Goal: Find specific page/section: Find specific page/section

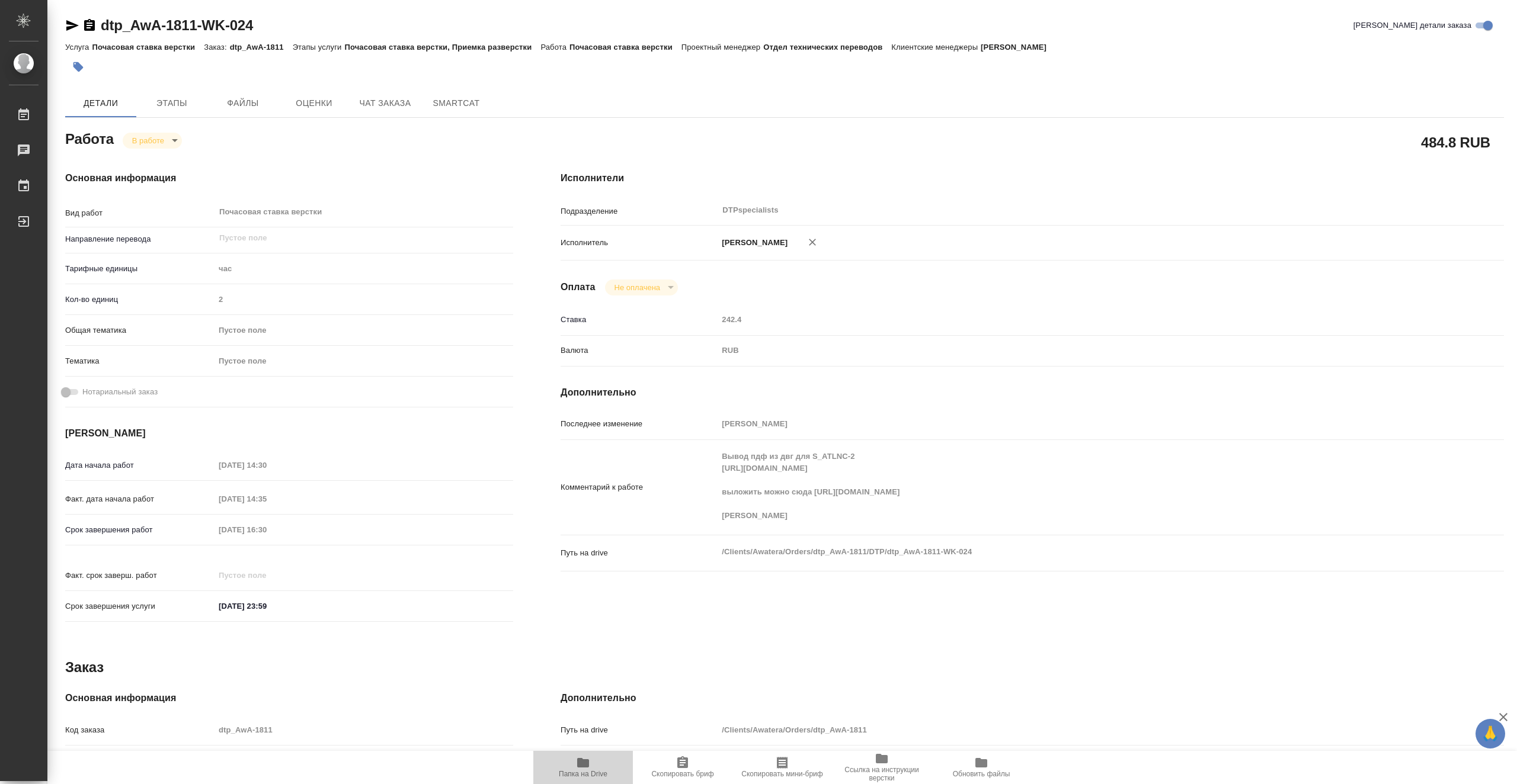
click at [584, 768] on icon "button" at bounding box center [583, 762] width 12 height 10
click at [574, 767] on span "Папка на Drive" at bounding box center [583, 767] width 85 height 22
click at [584, 768] on icon "button" at bounding box center [583, 762] width 14 height 14
click at [589, 771] on span "Папка на Drive" at bounding box center [583, 774] width 48 height 8
click at [166, 144] on body "🙏 .cls-1 fill:#fff; AWATERA Vasiutchenko Aleksandr Работы 0 Чаты График Выйти d…" at bounding box center [758, 392] width 1517 height 784
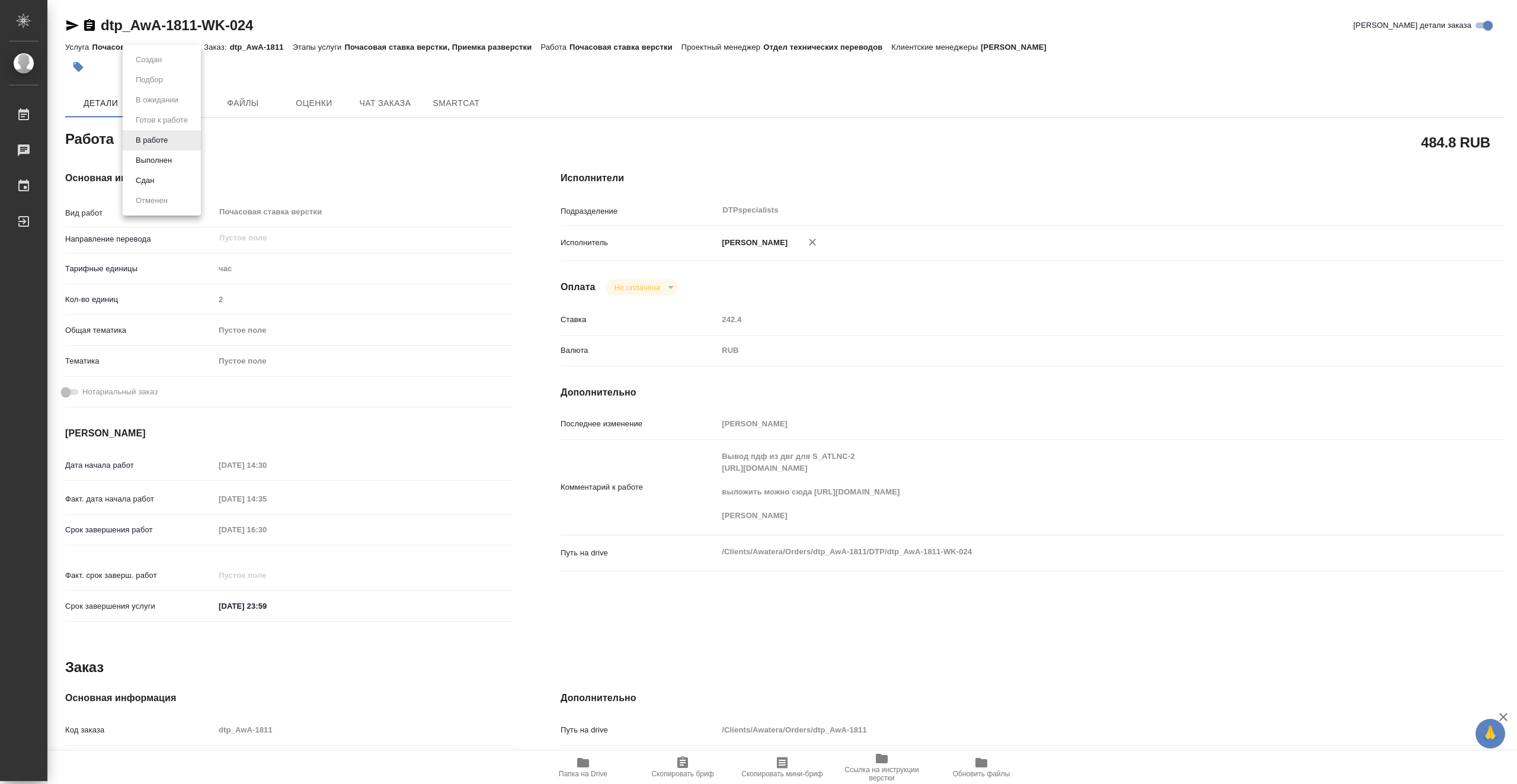
click at [177, 161] on li "Выполнен" at bounding box center [161, 160] width 78 height 20
type textarea "x"
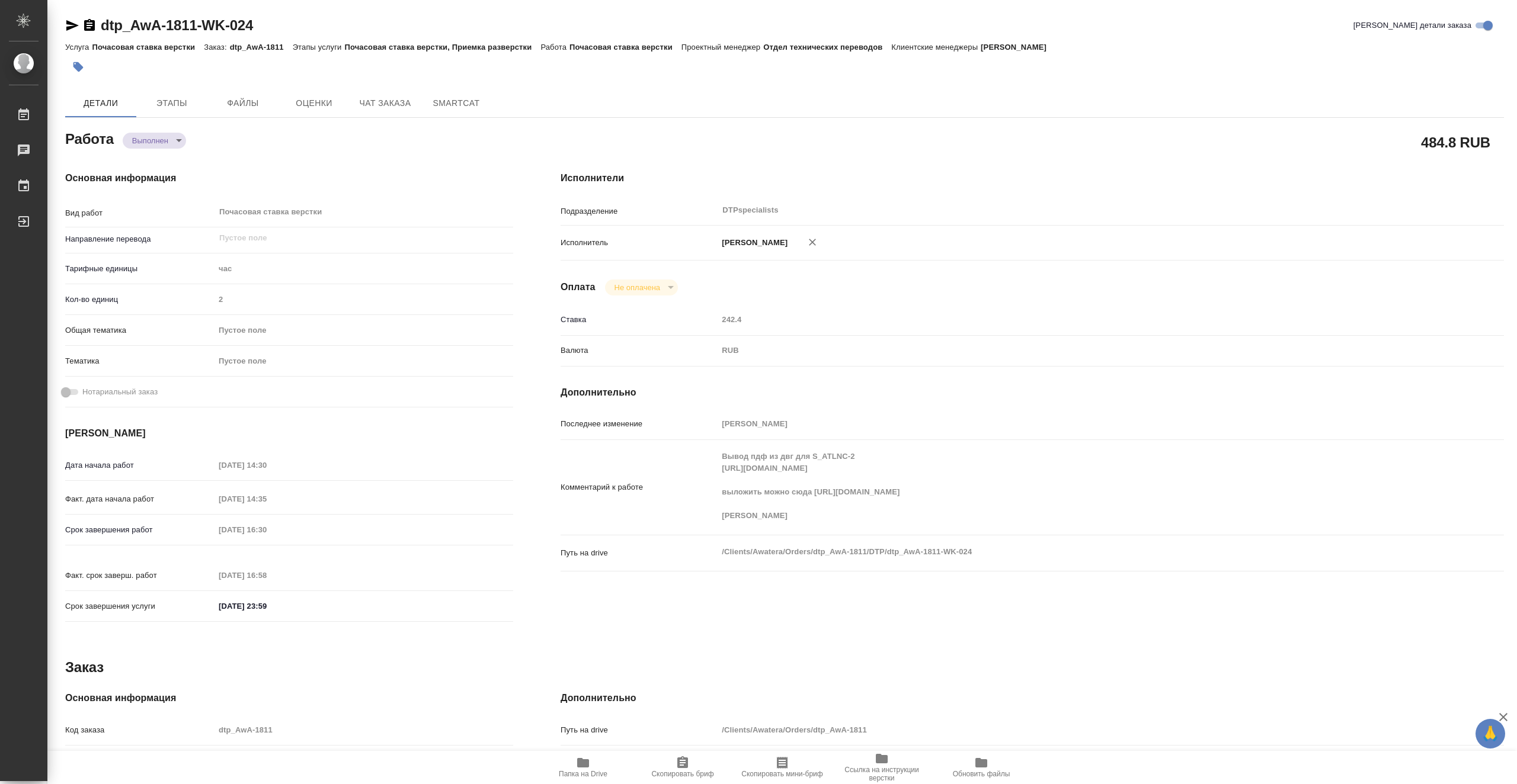
type textarea "x"
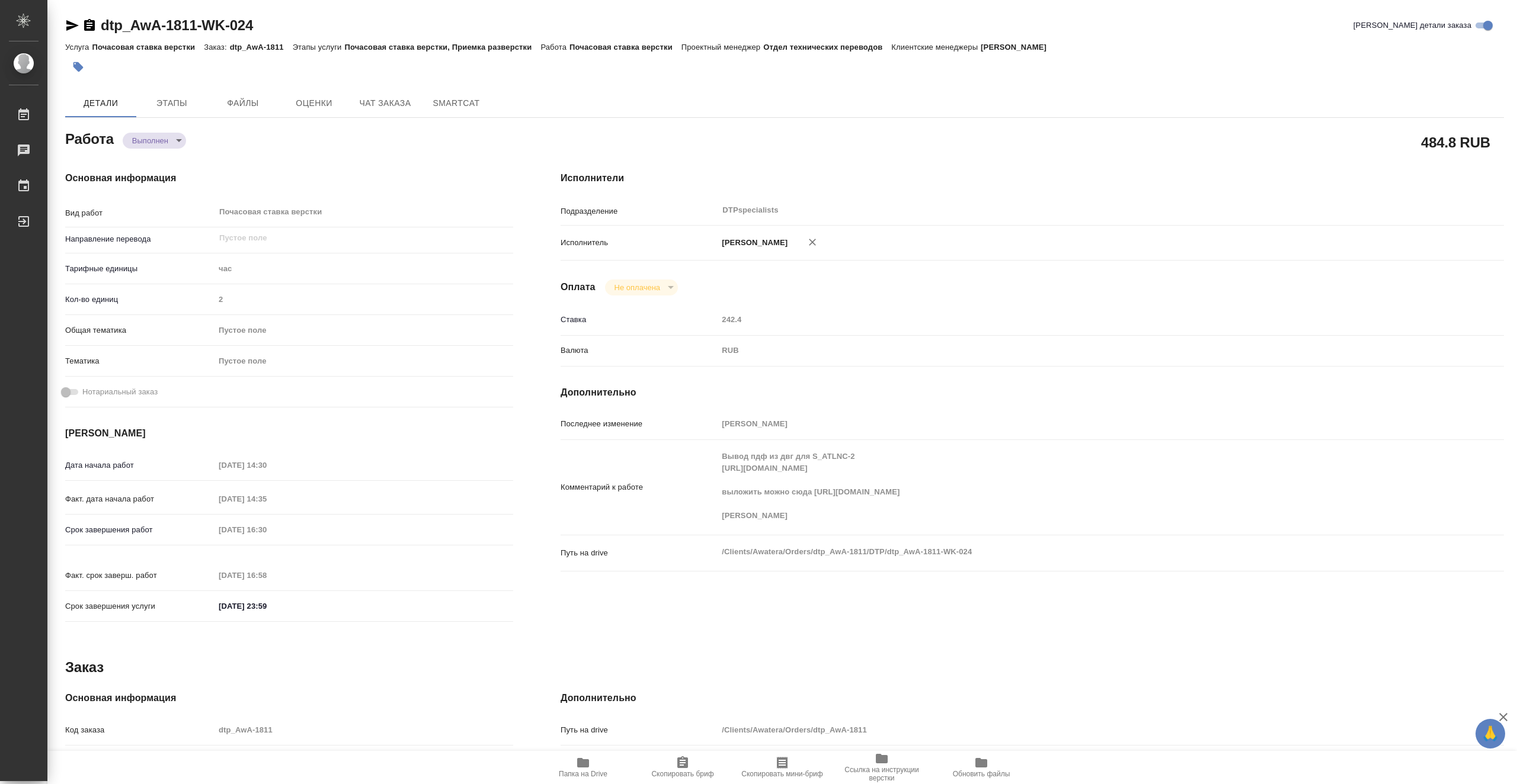
type textarea "x"
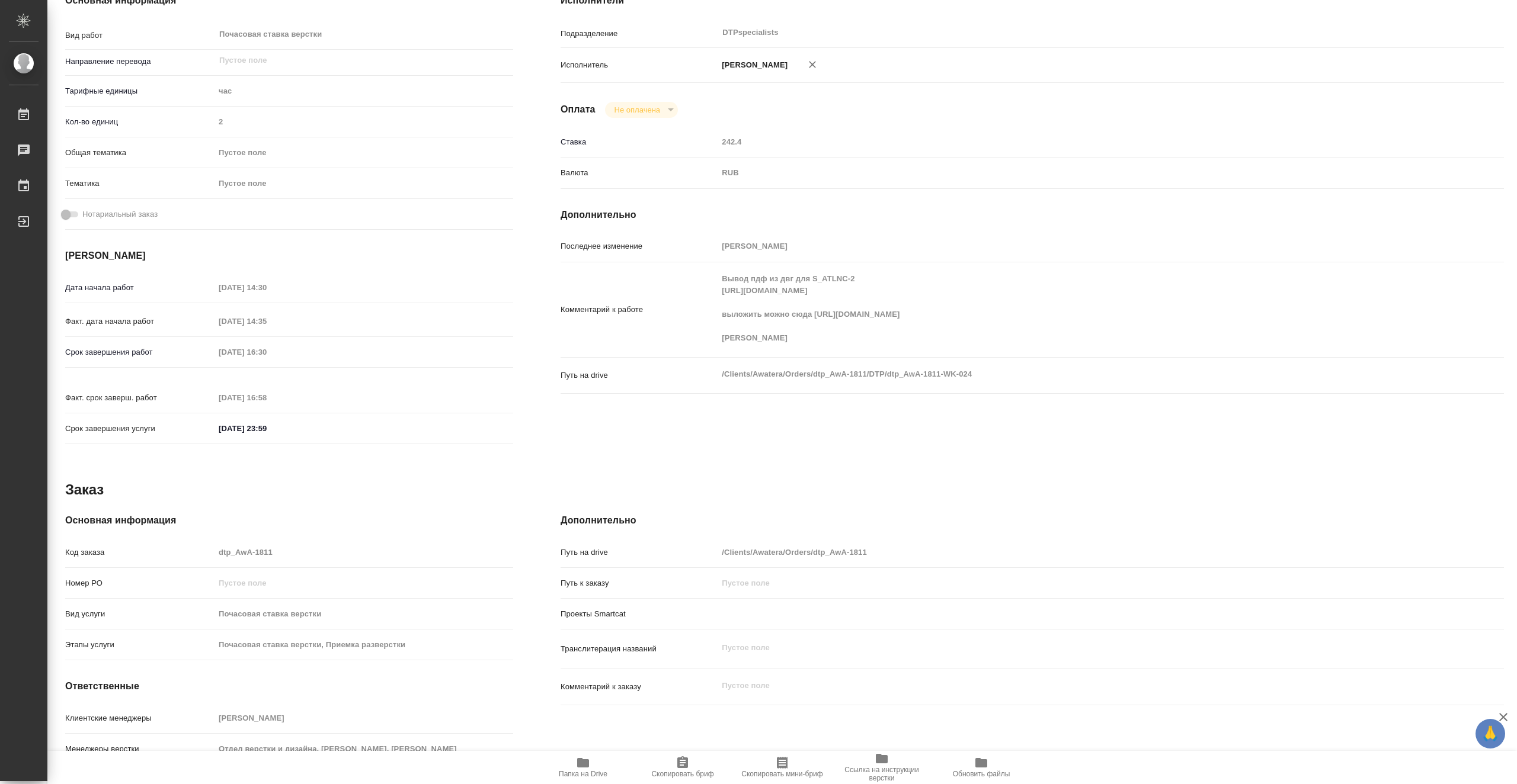
scroll to position [212, 0]
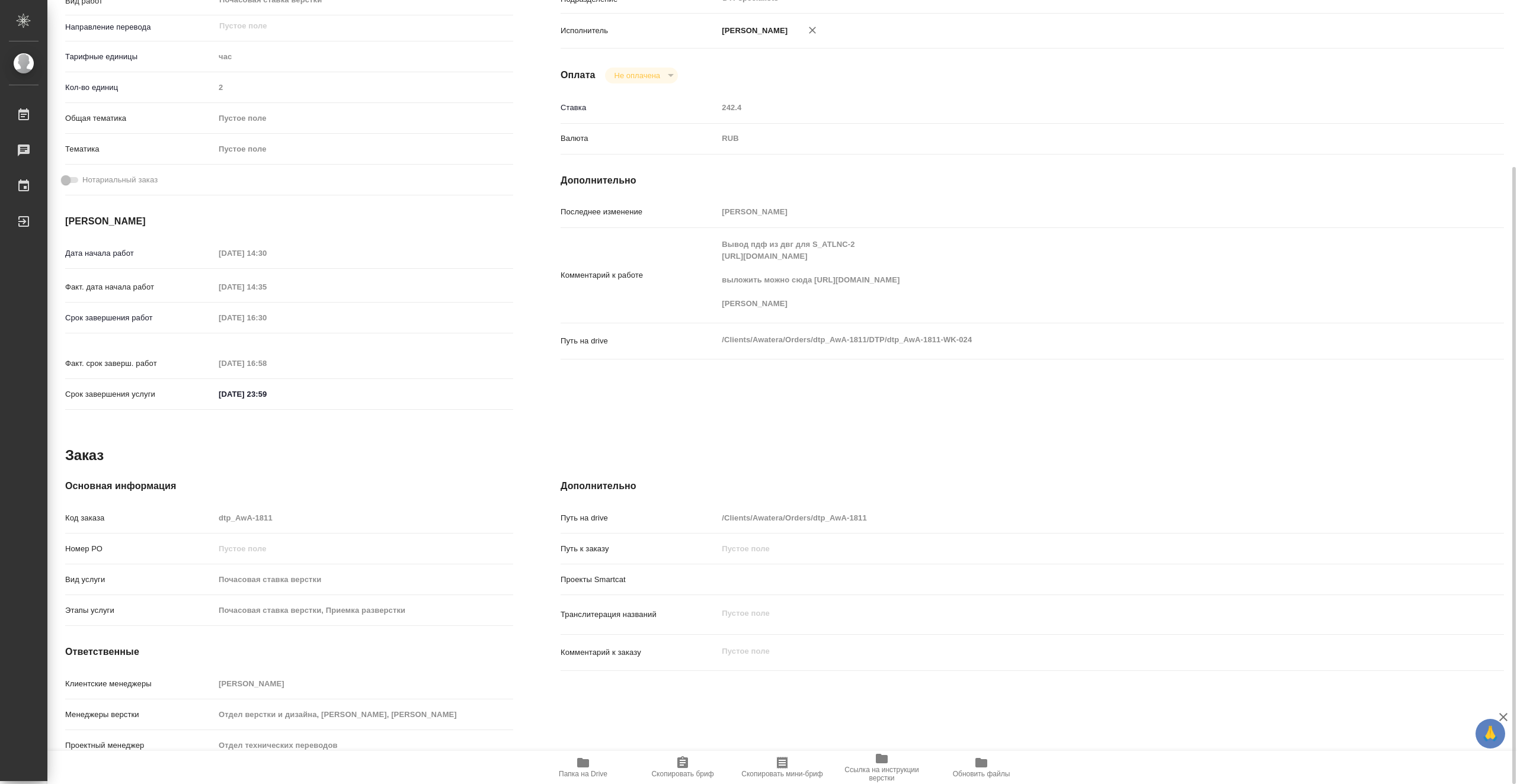
type textarea "x"
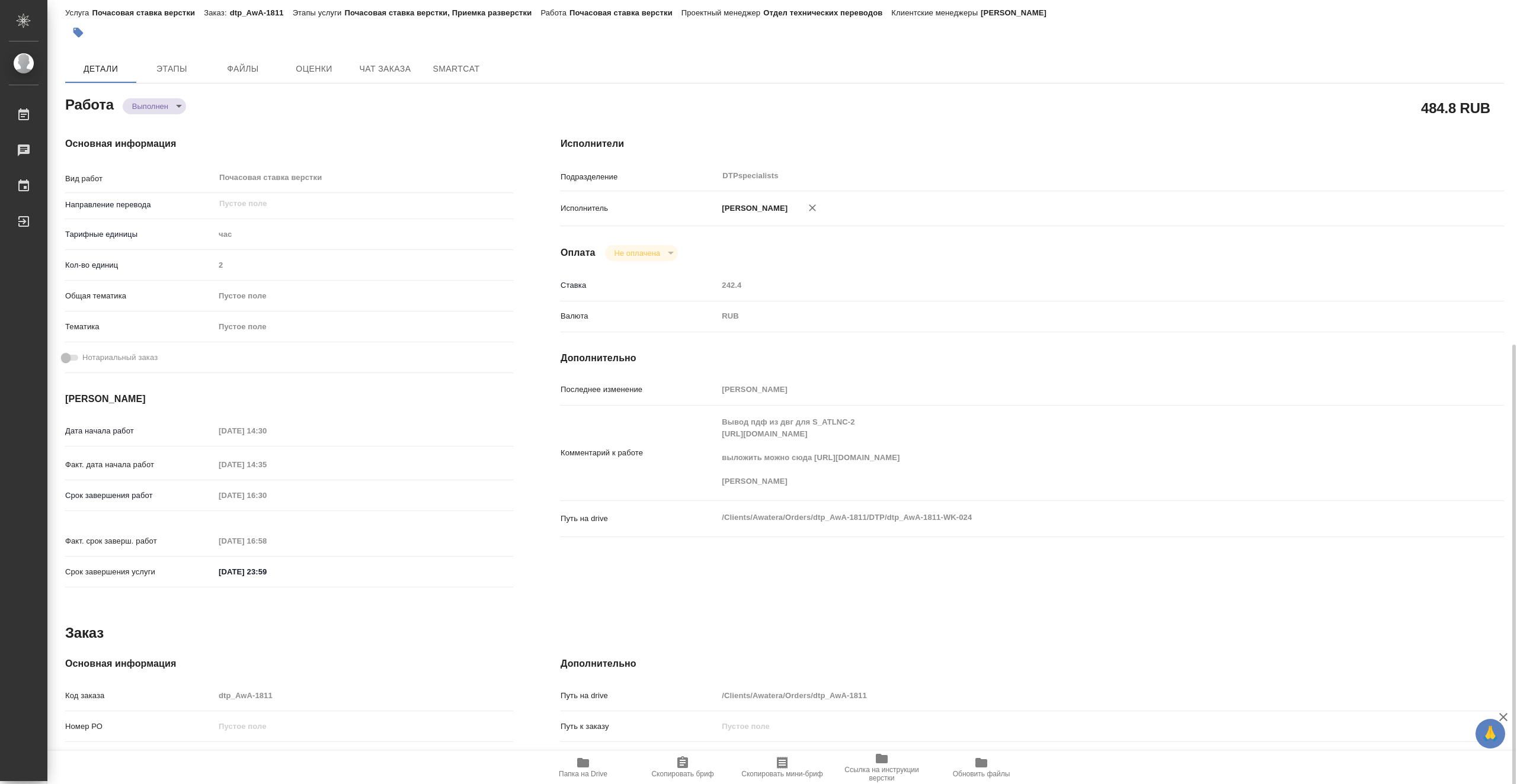
scroll to position [0, 0]
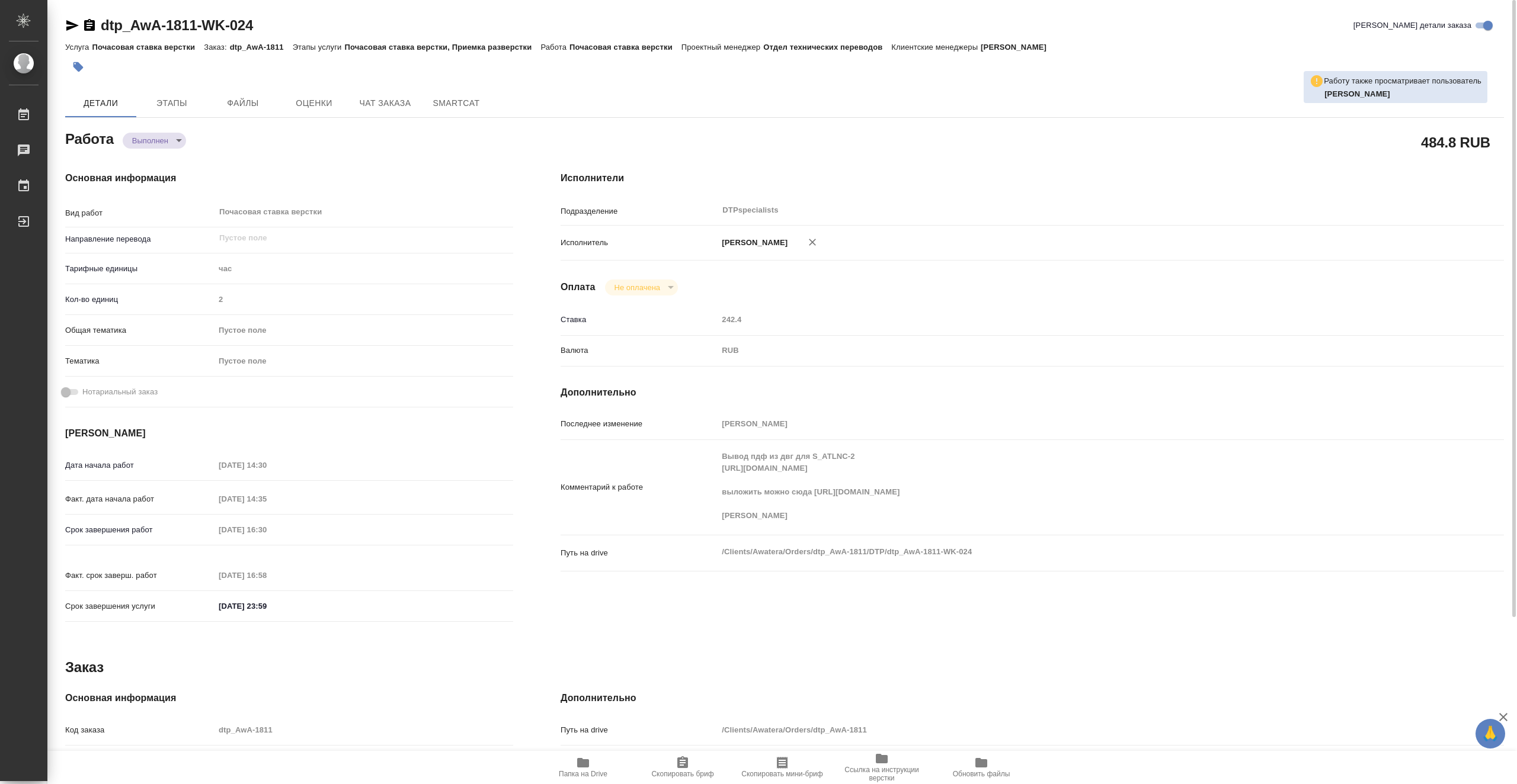
type textarea "x"
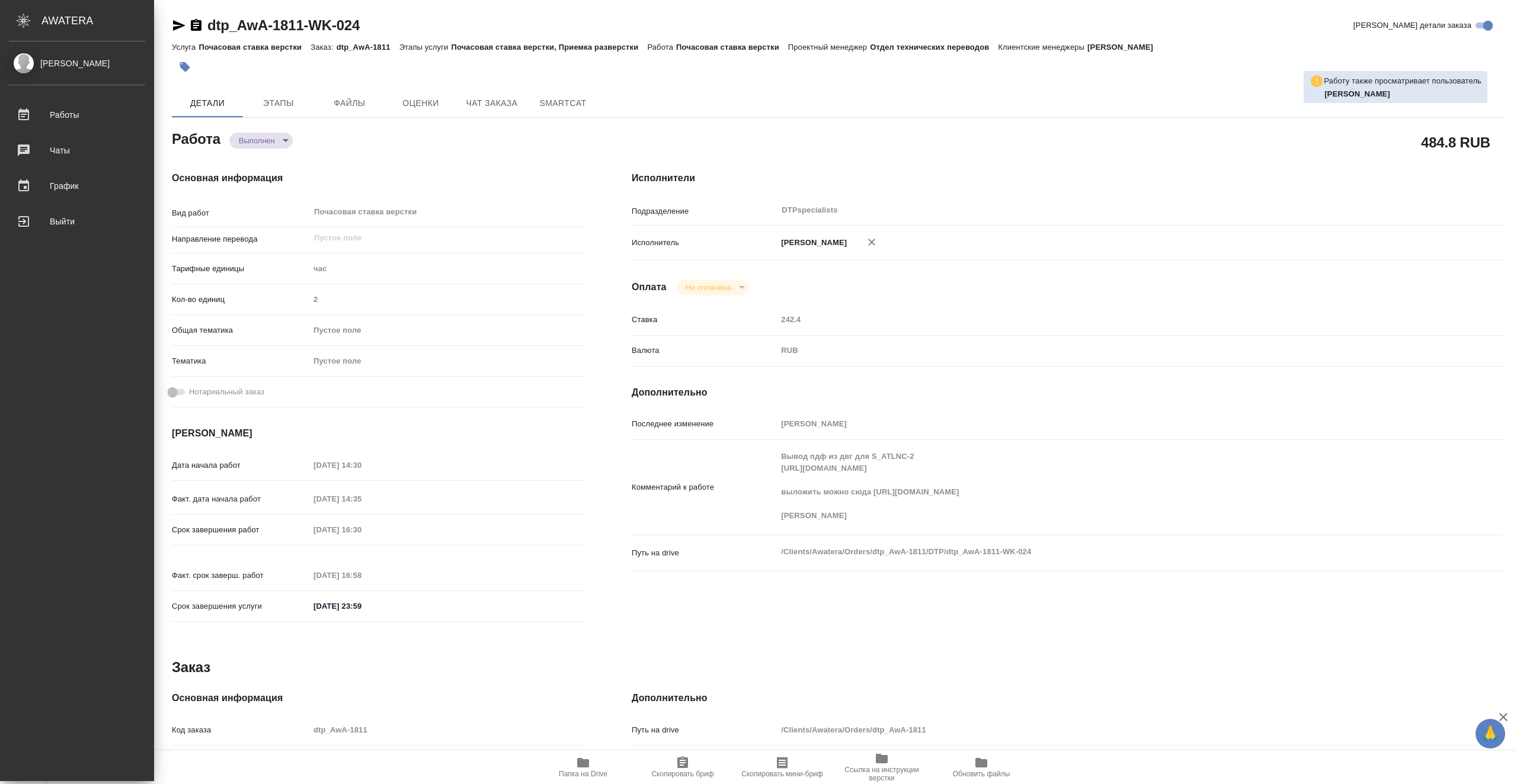
type textarea "x"
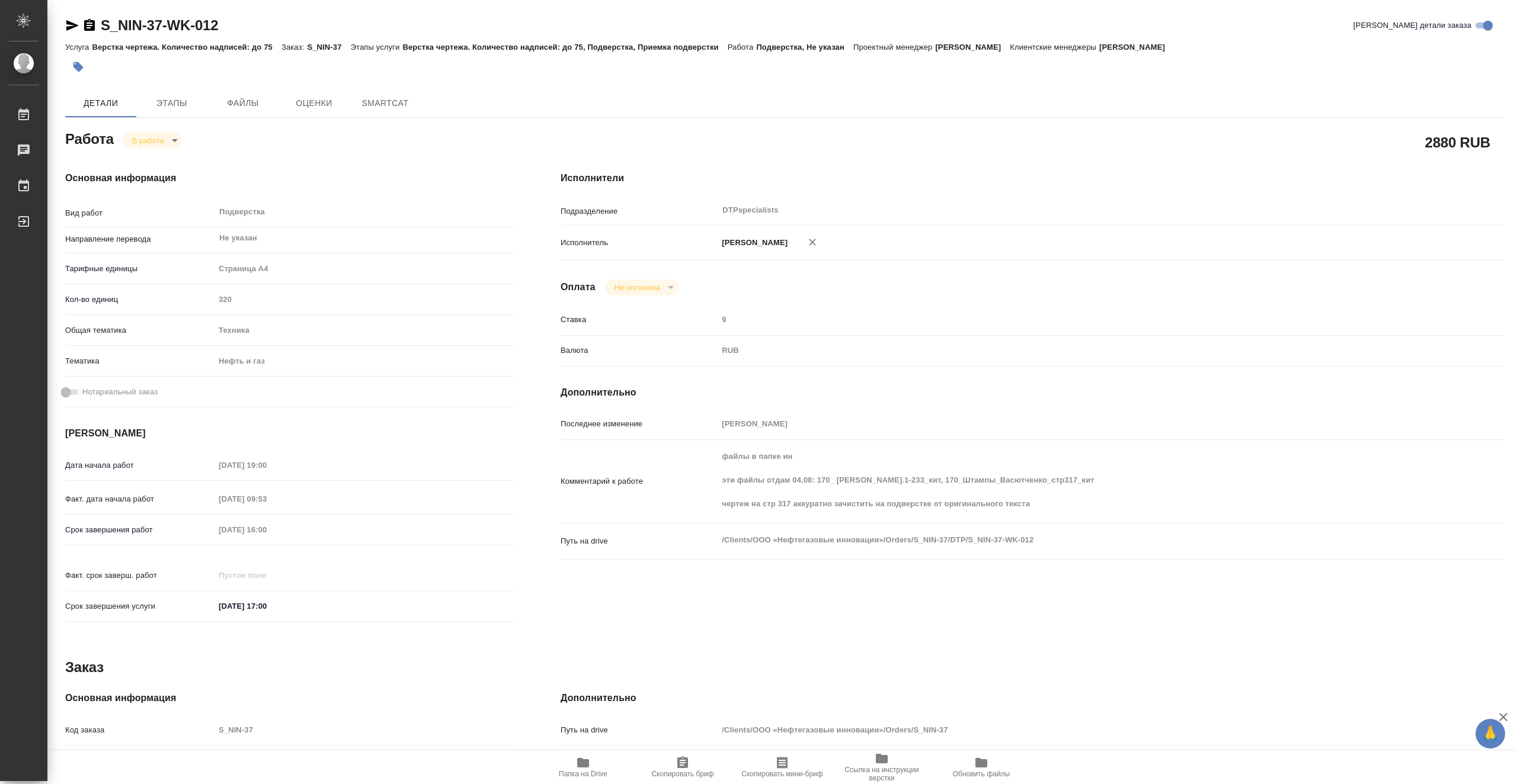
type textarea "x"
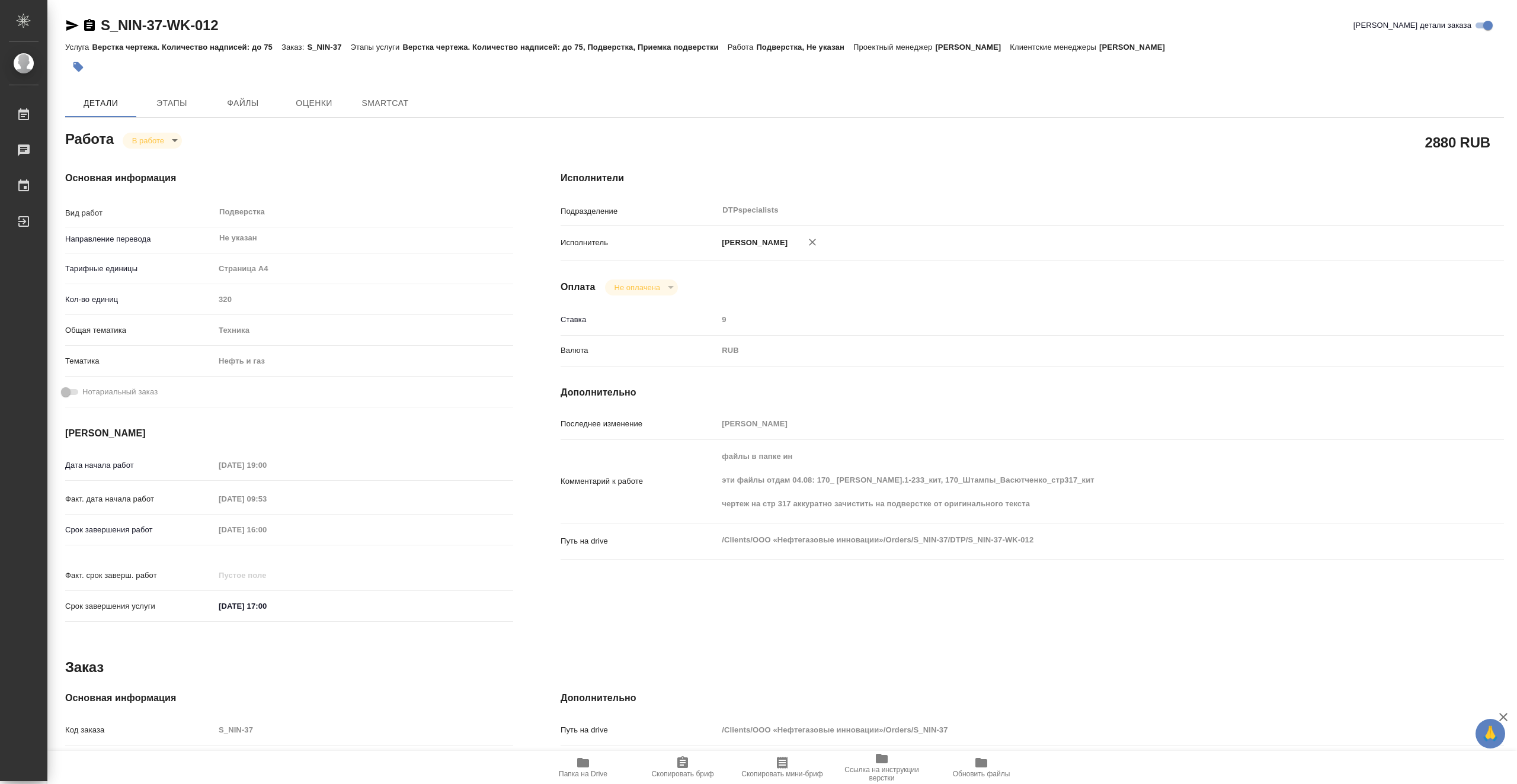
type textarea "x"
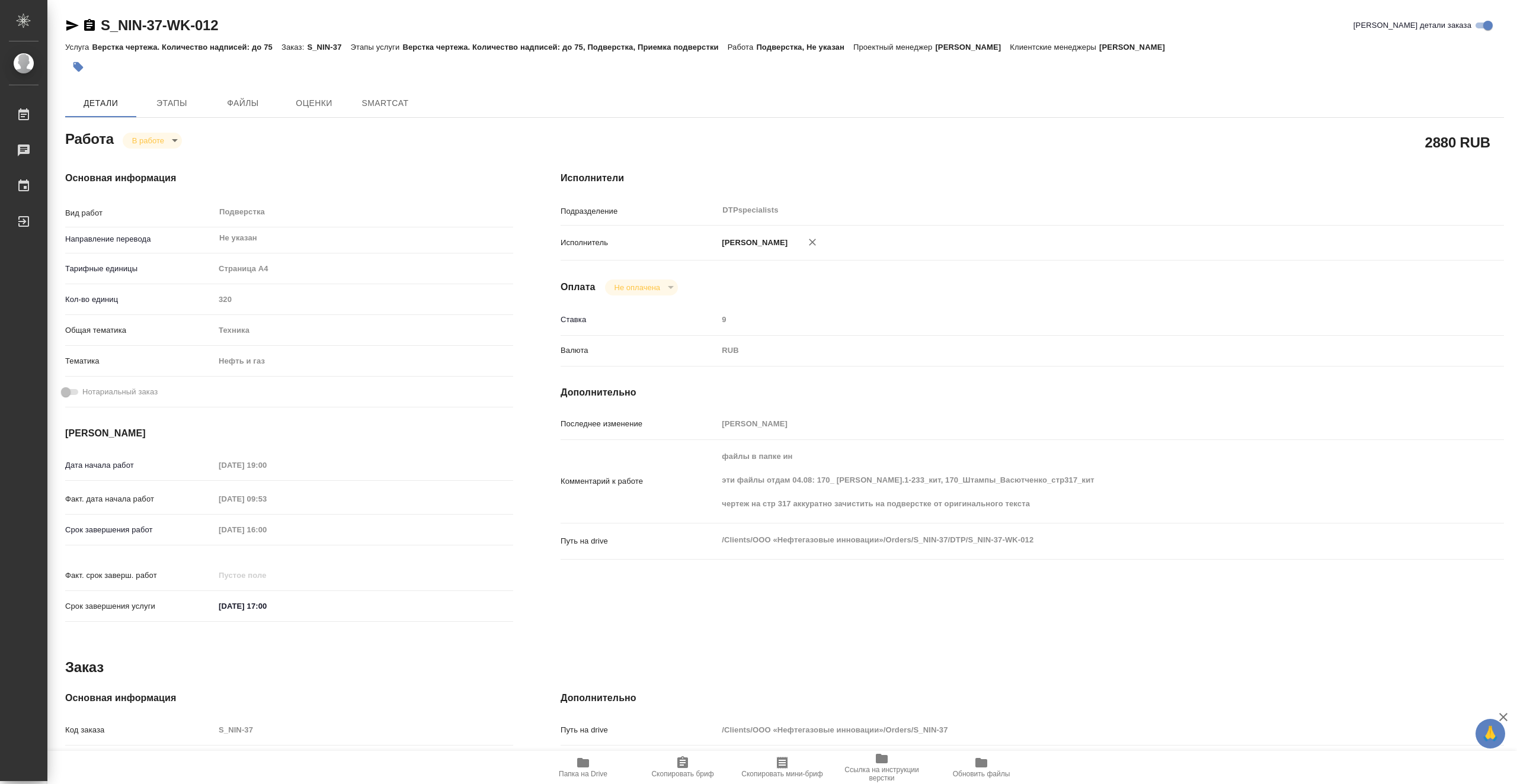
type textarea "x"
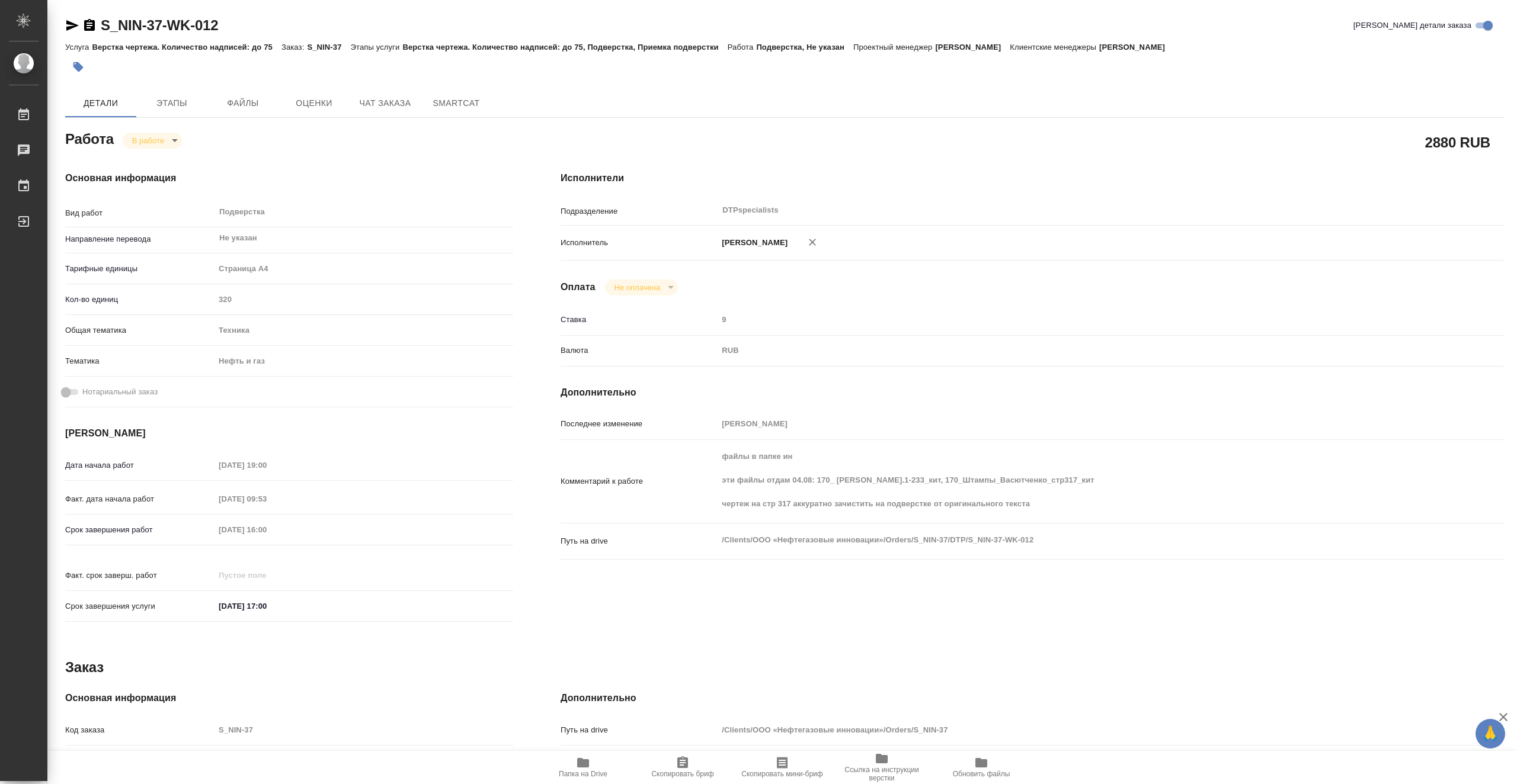
type textarea "x"
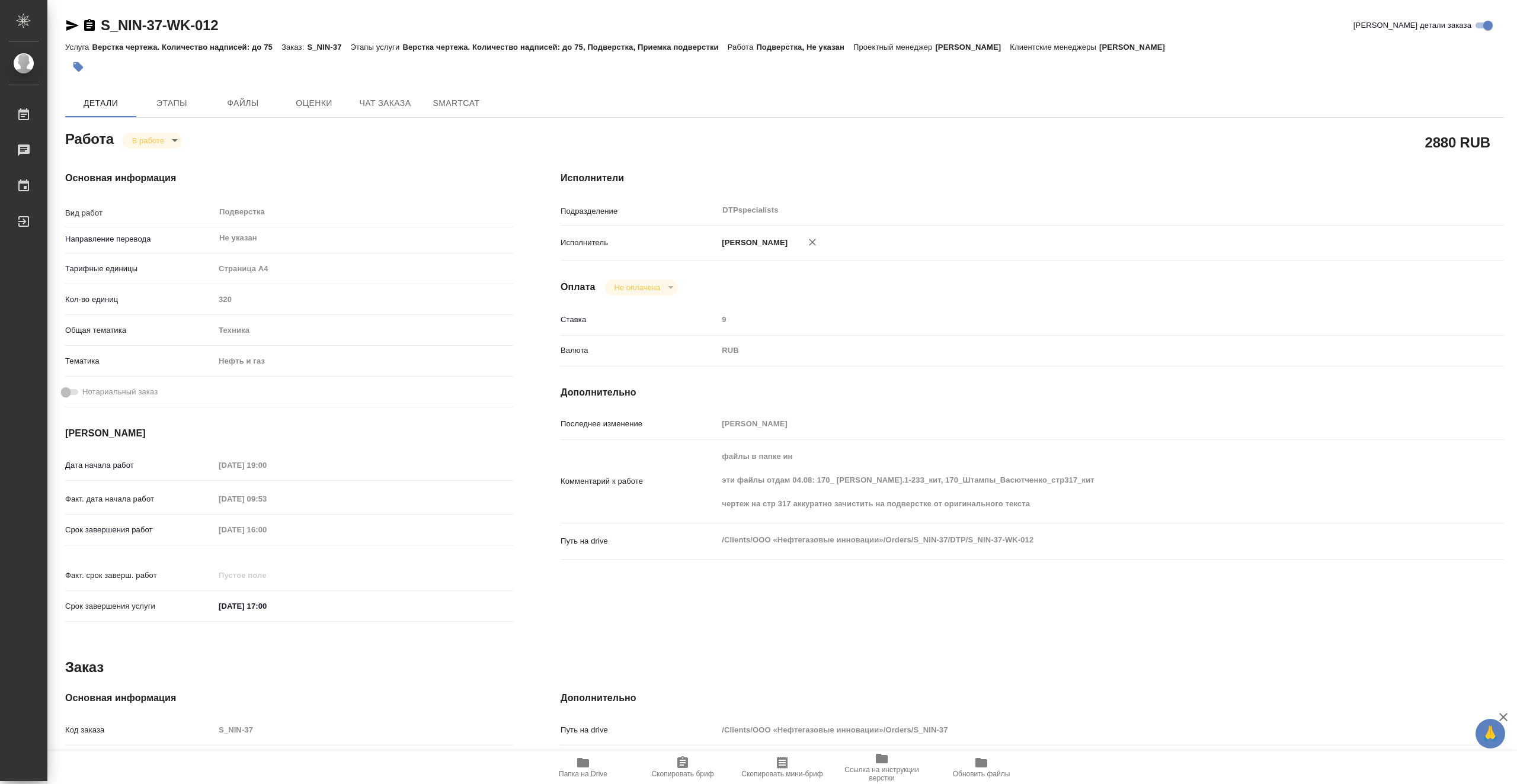
type textarea "x"
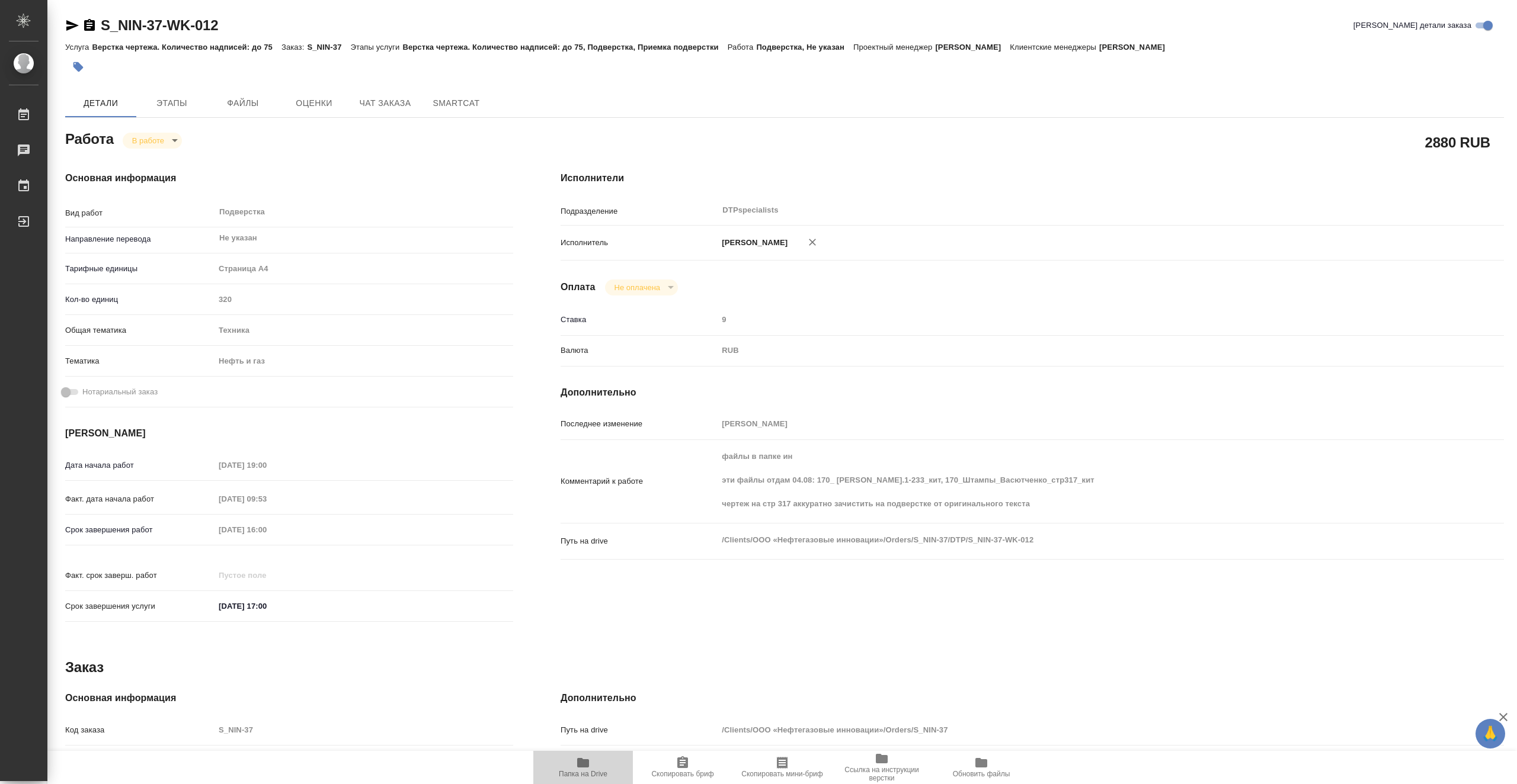
click at [587, 765] on icon "button" at bounding box center [583, 762] width 12 height 10
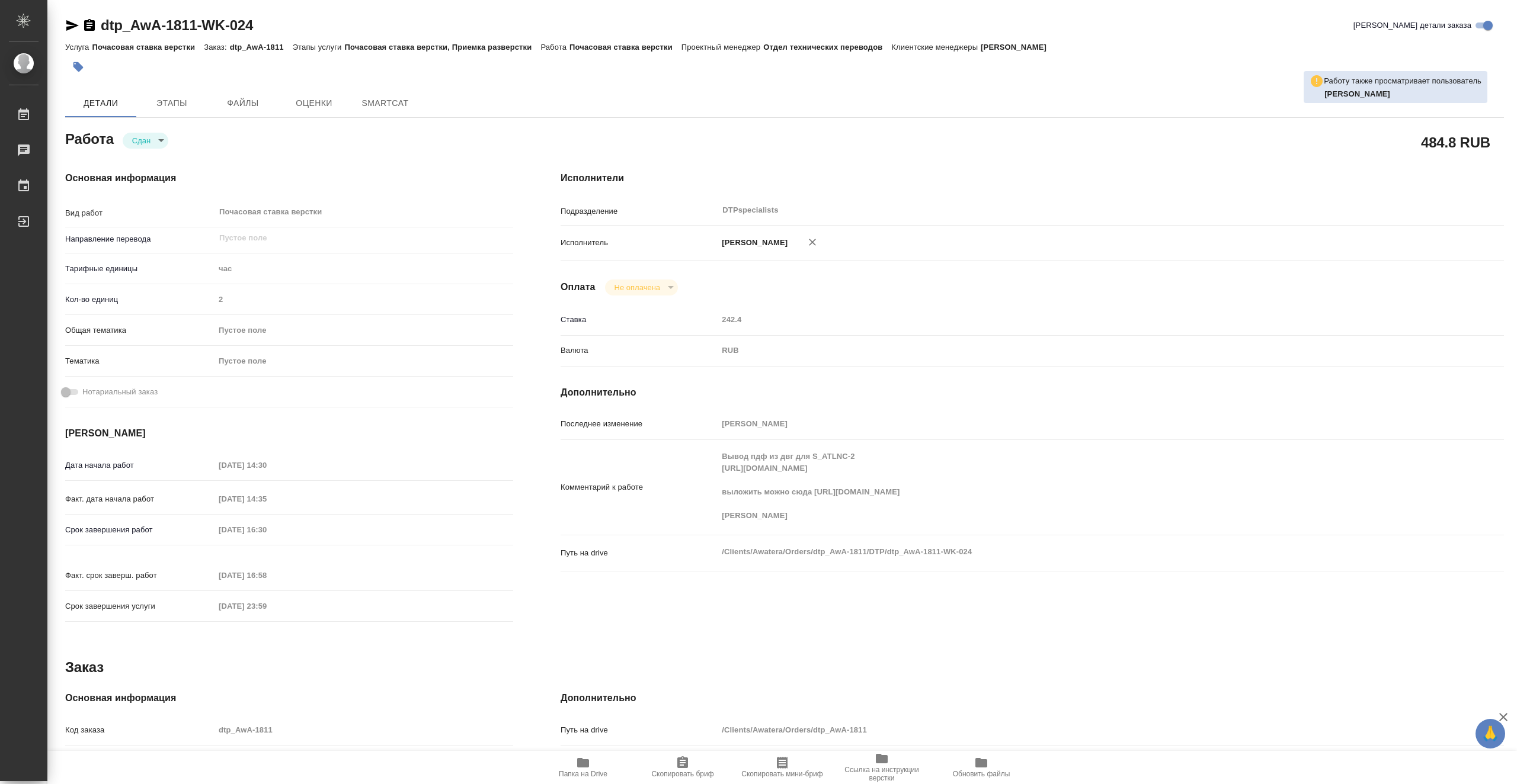
type textarea "x"
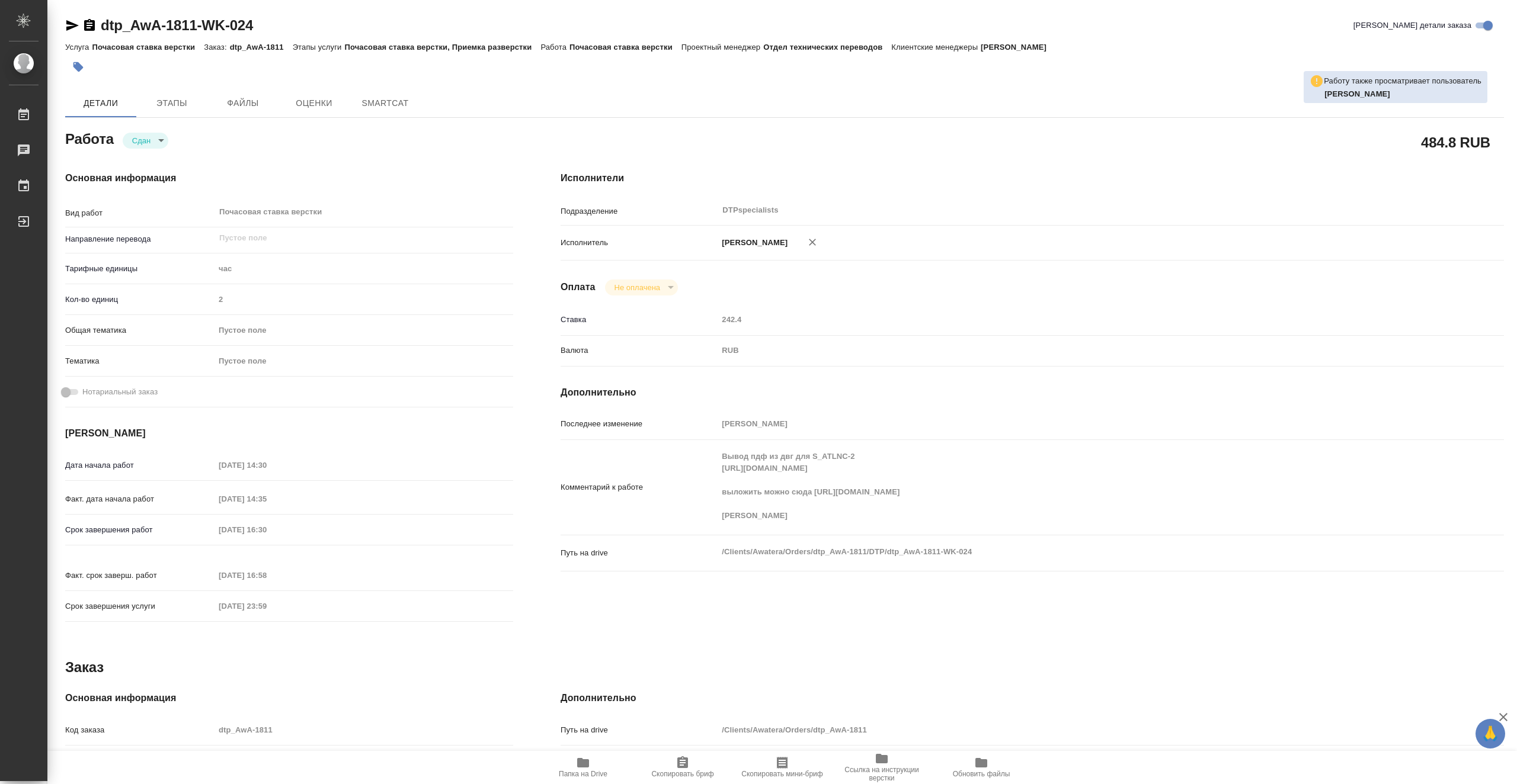
type textarea "x"
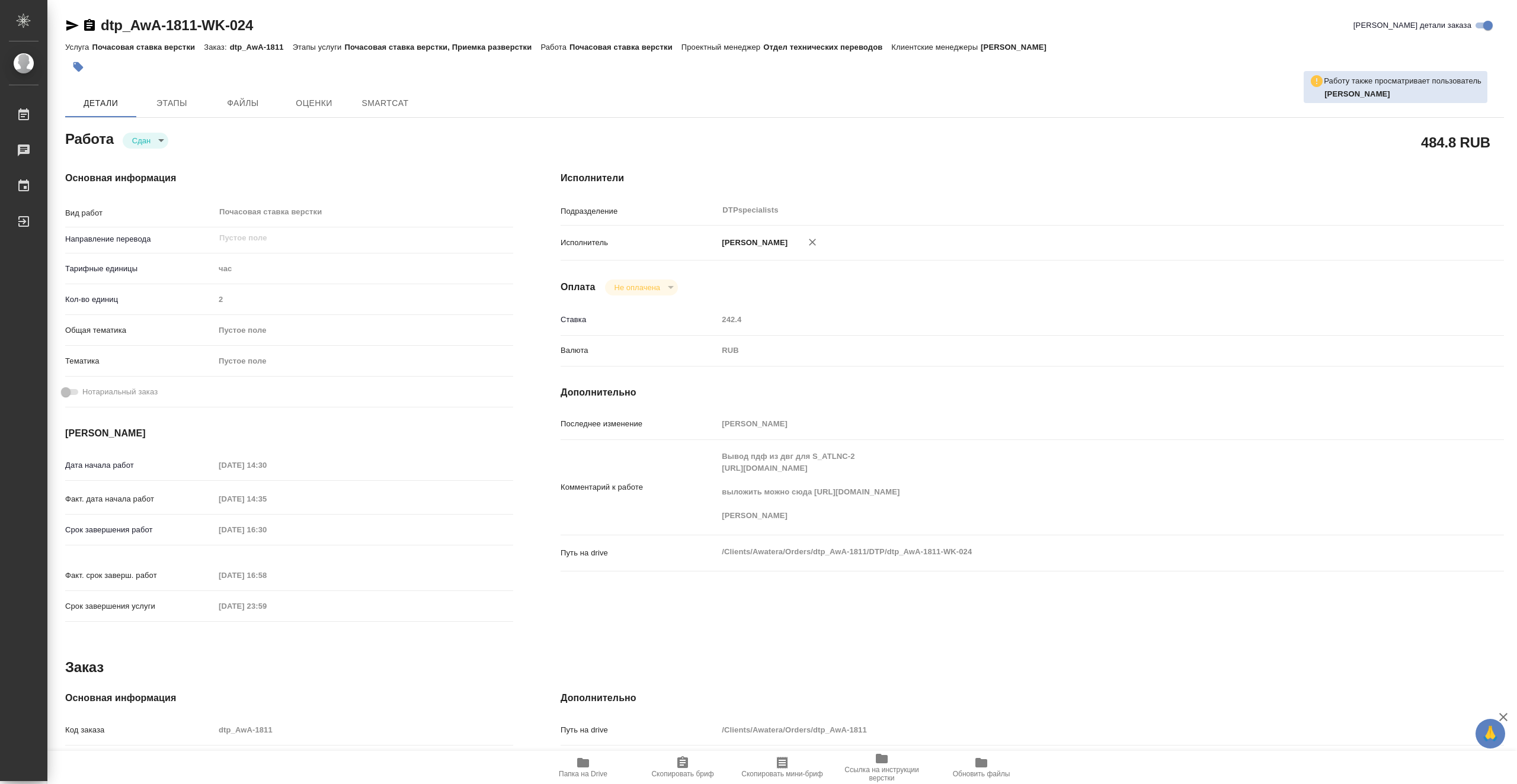
type textarea "x"
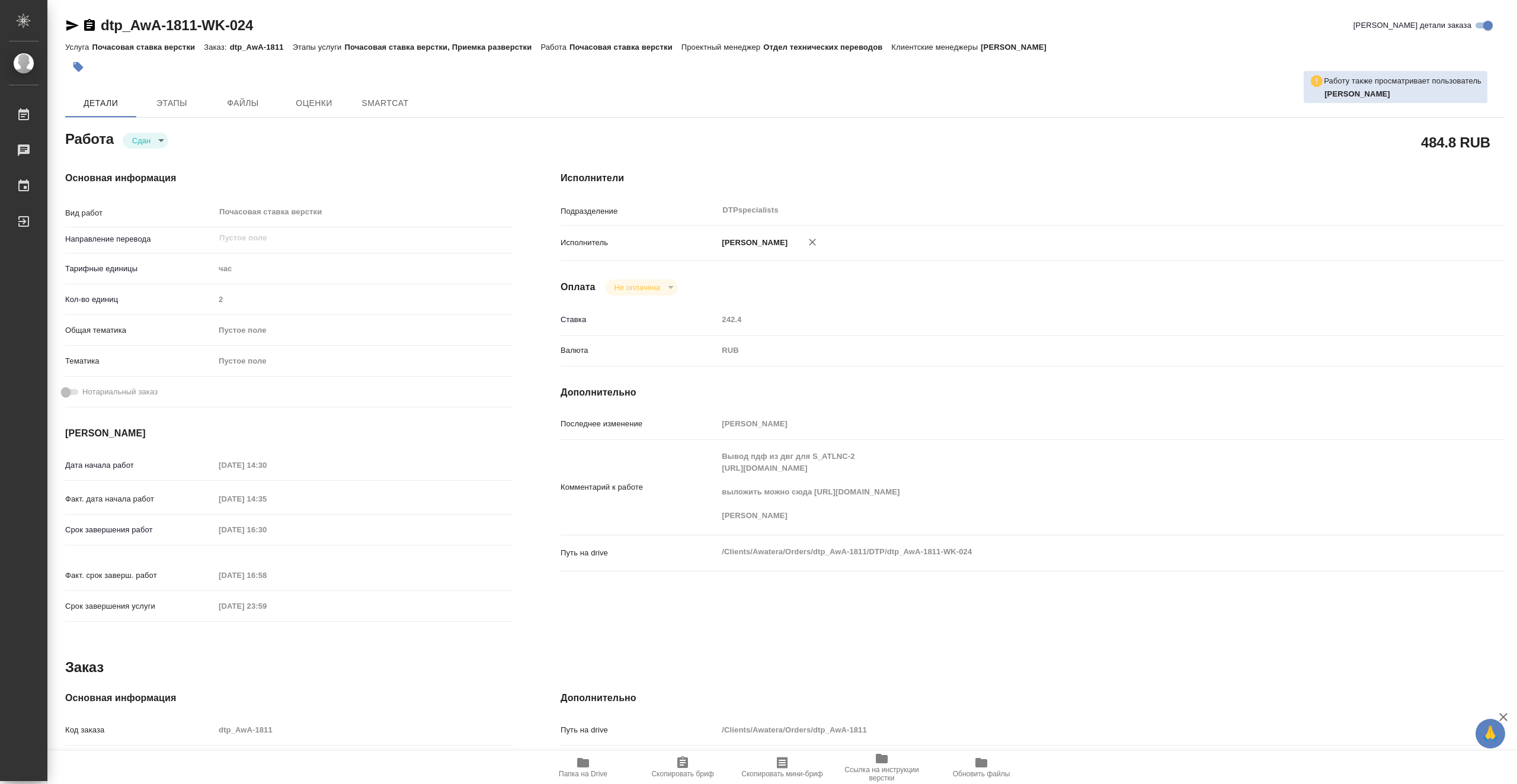
type textarea "x"
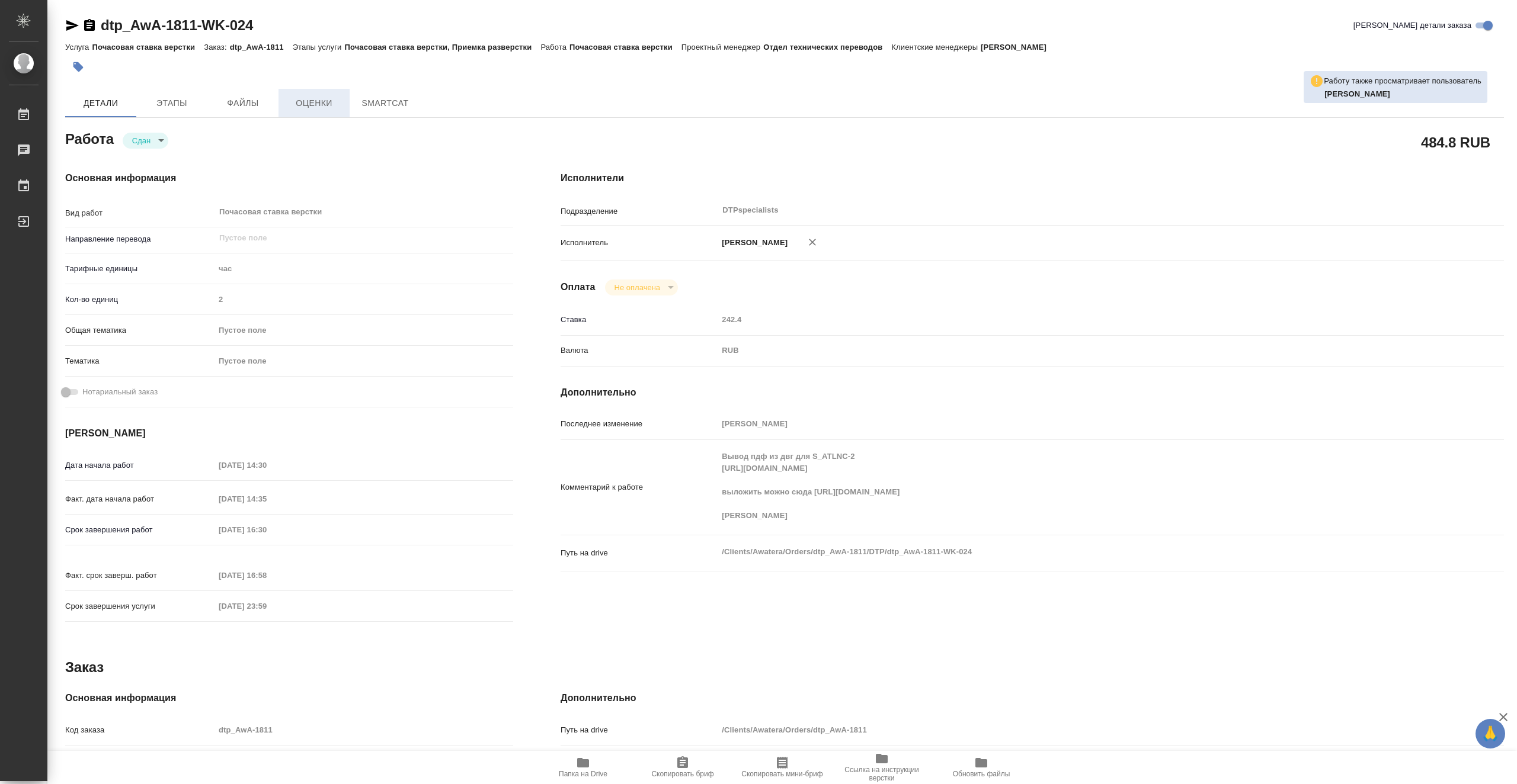
type textarea "x"
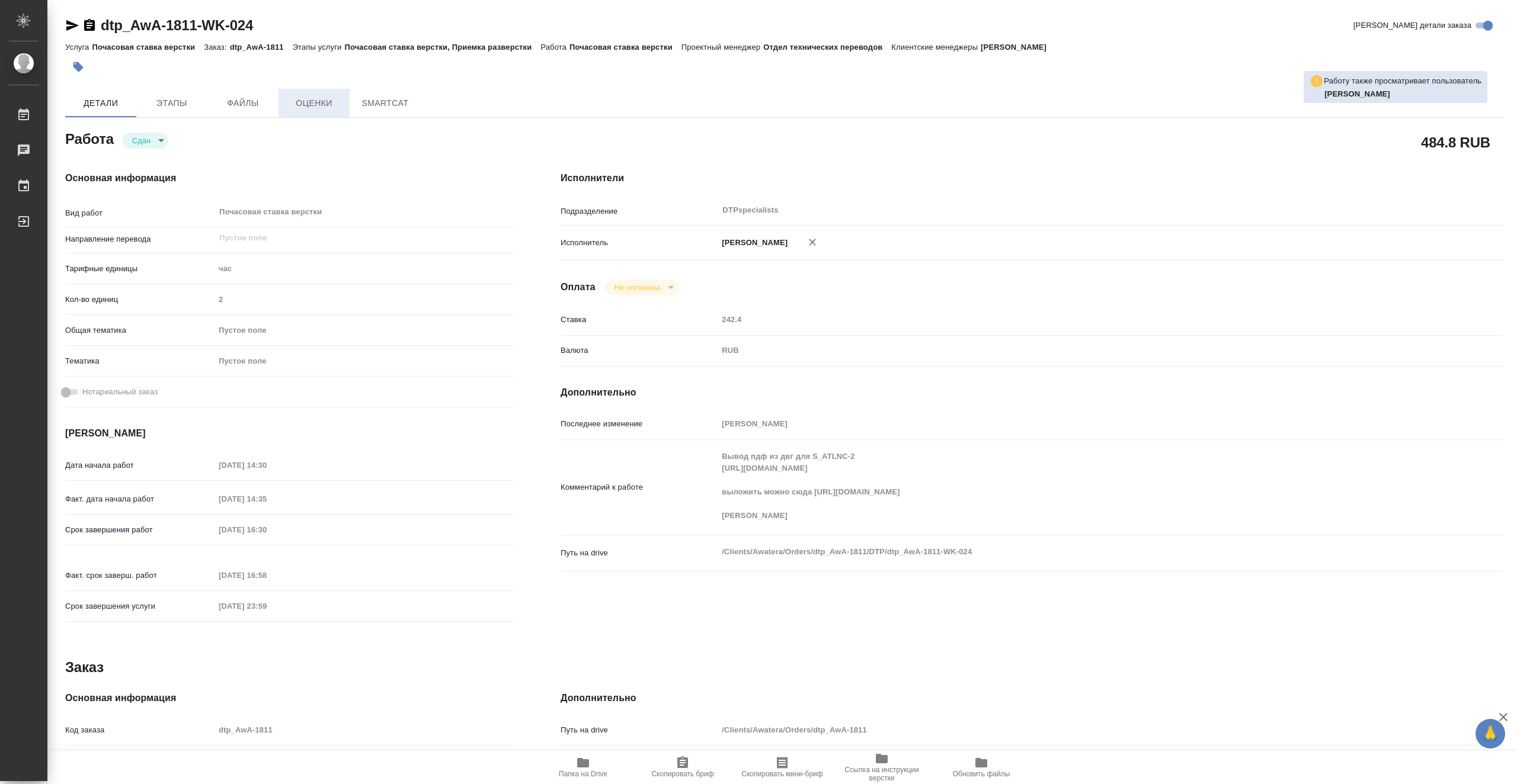
type textarea "x"
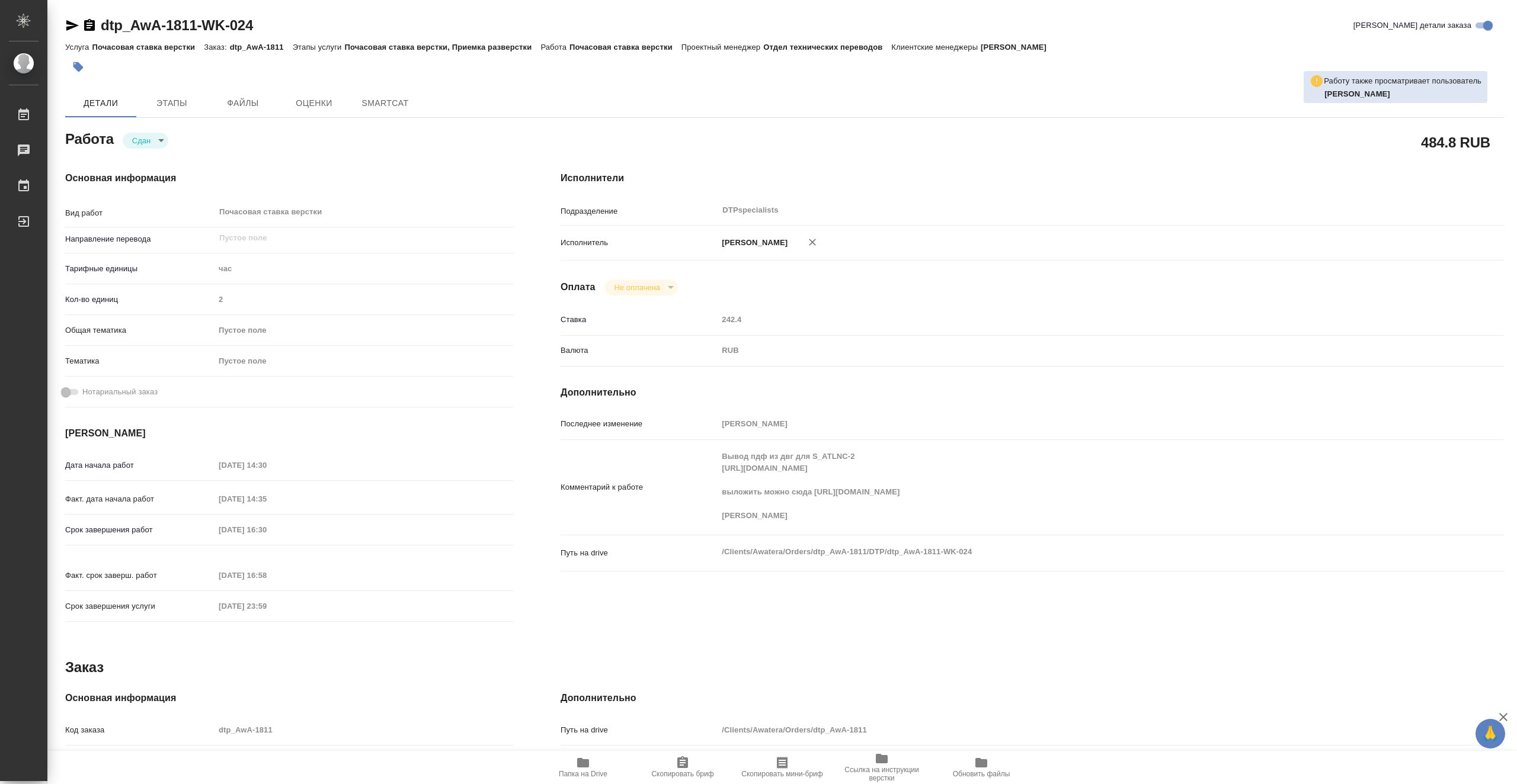
type textarea "x"
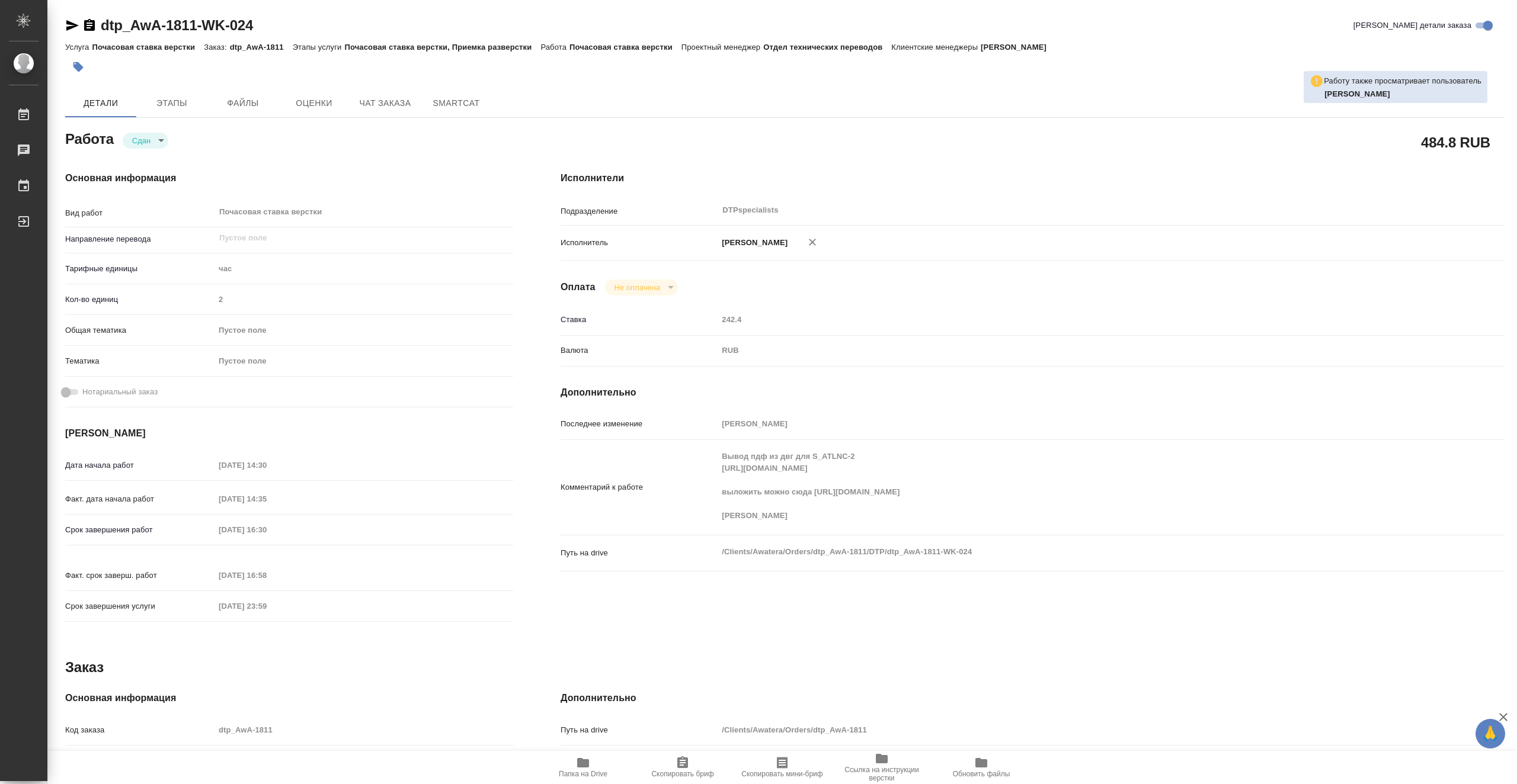
type textarea "x"
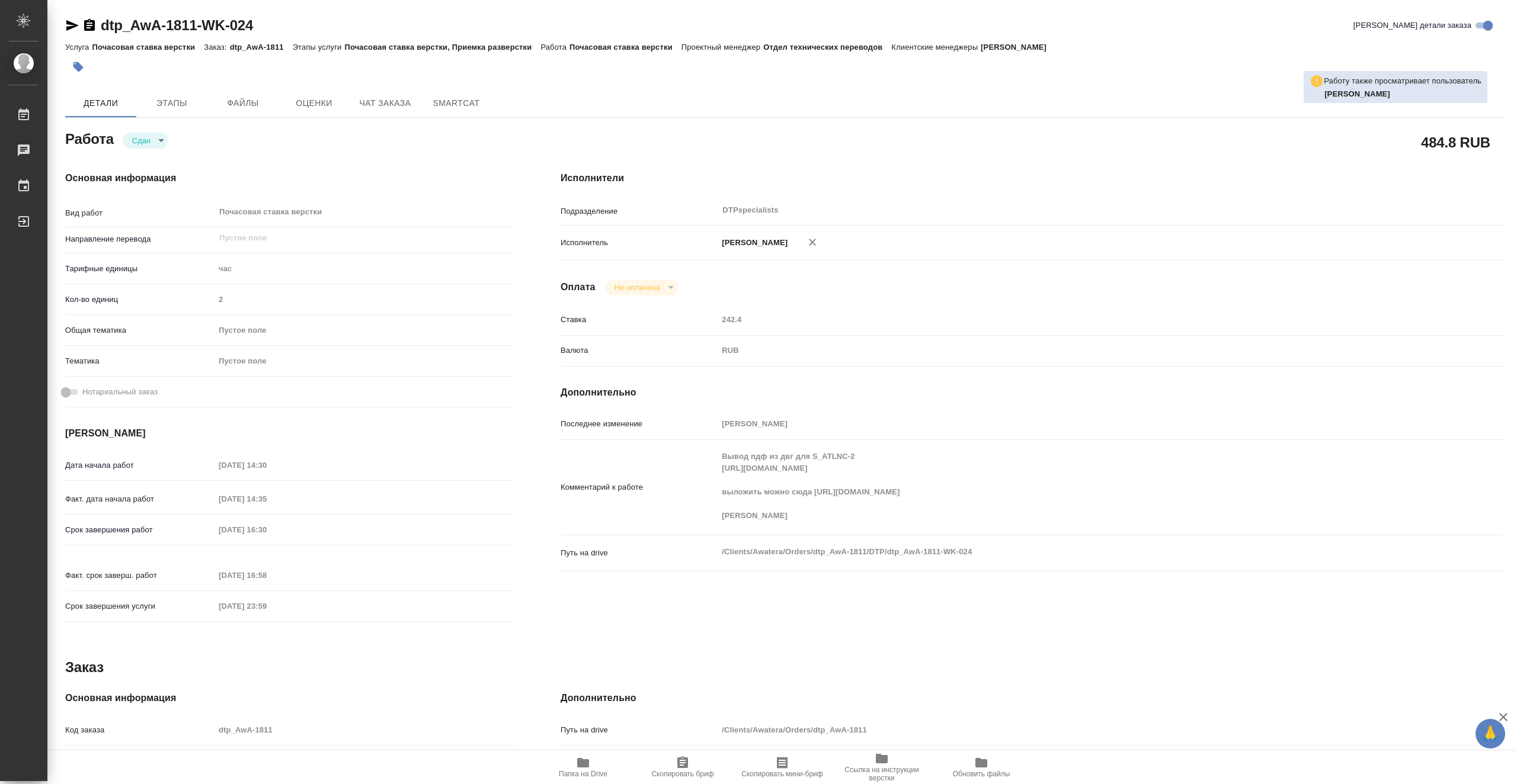
type textarea "x"
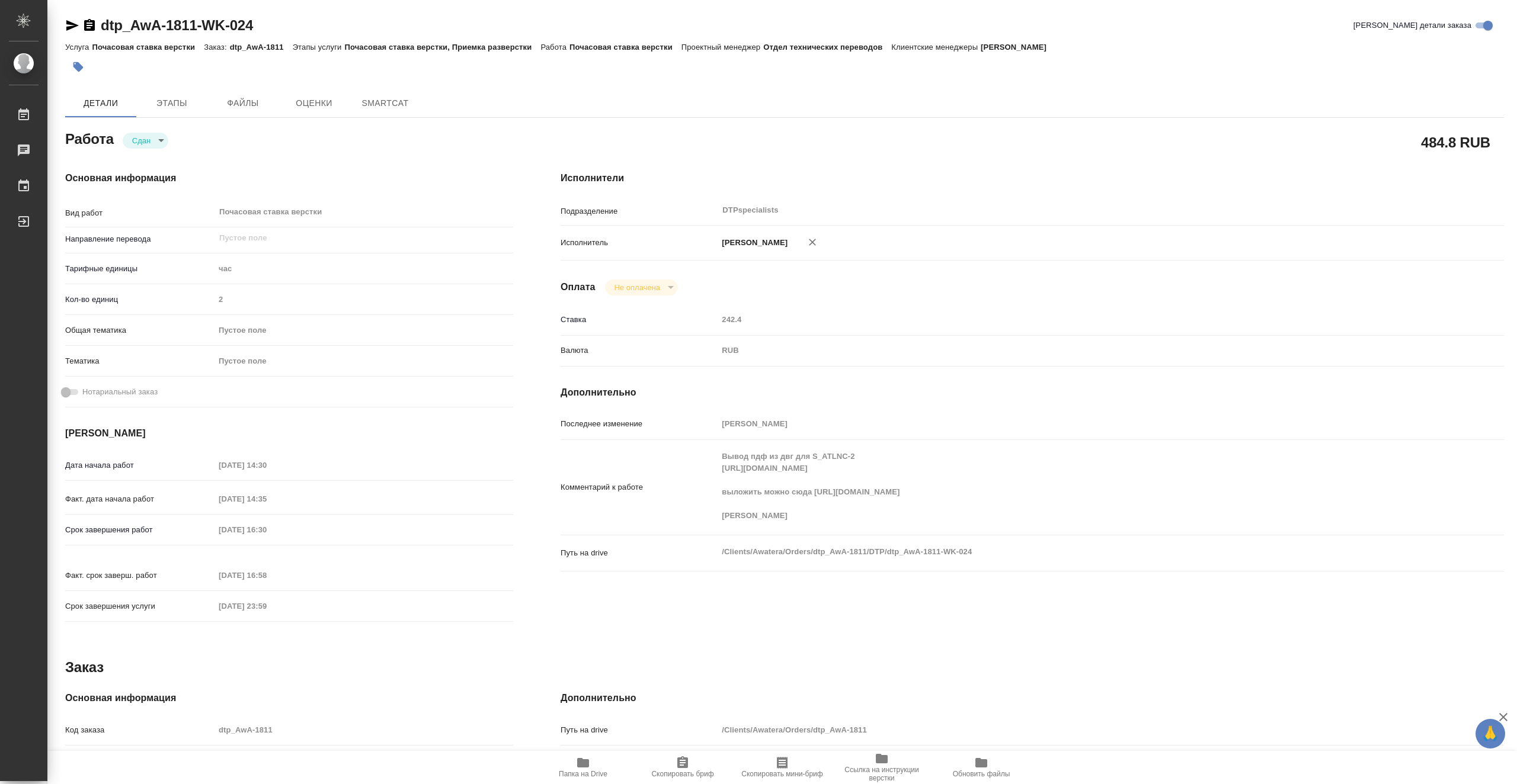
type textarea "x"
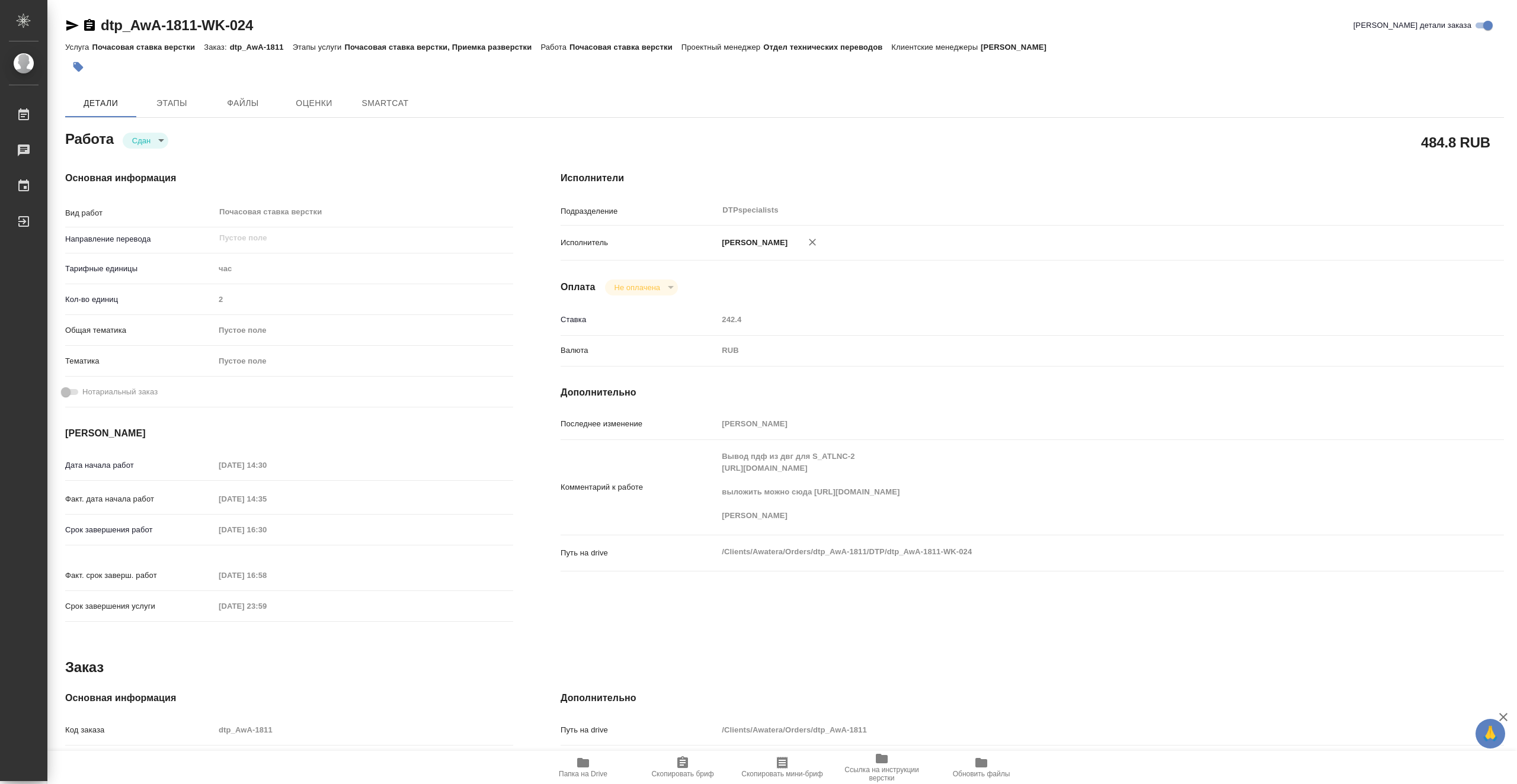
type textarea "x"
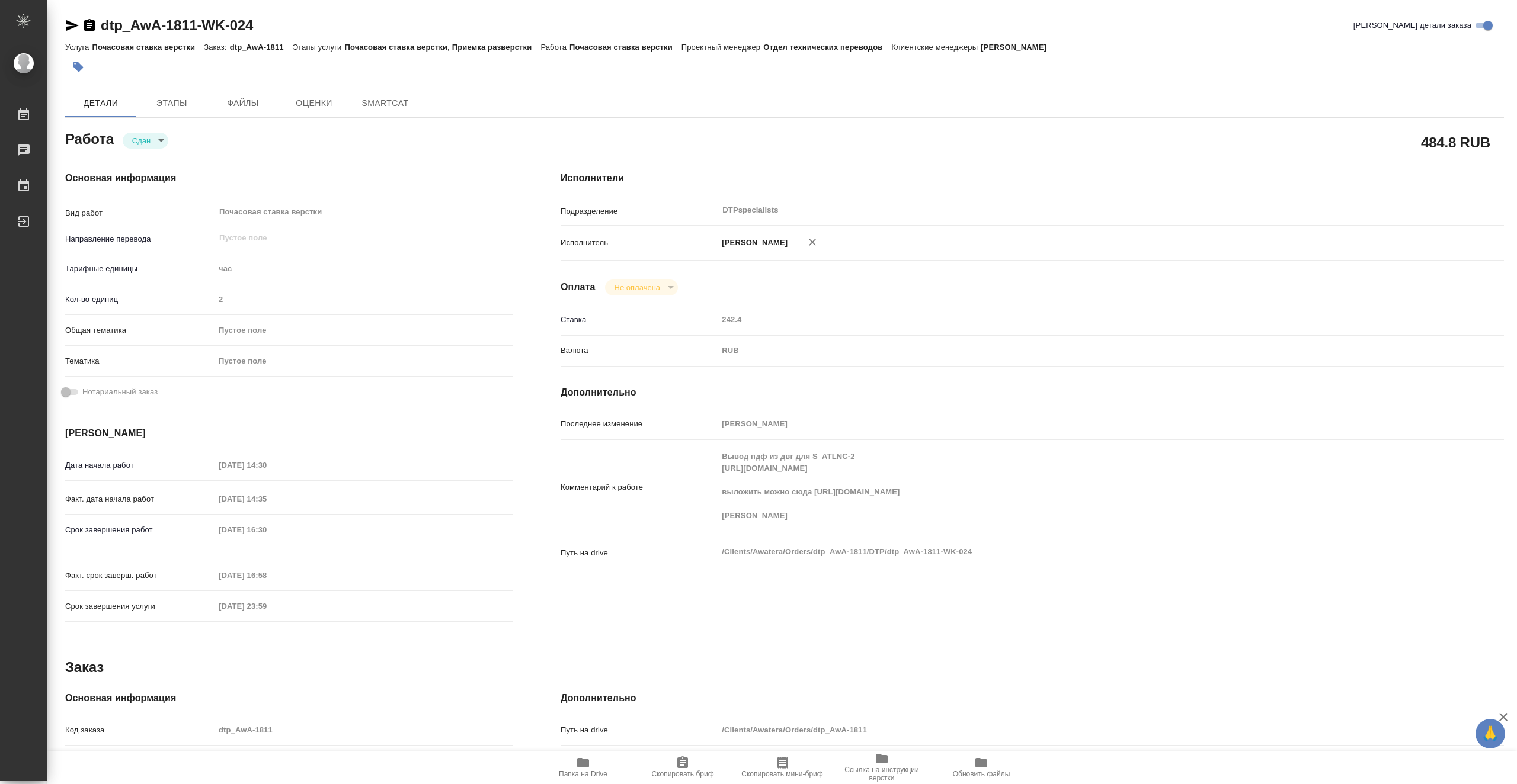
type textarea "x"
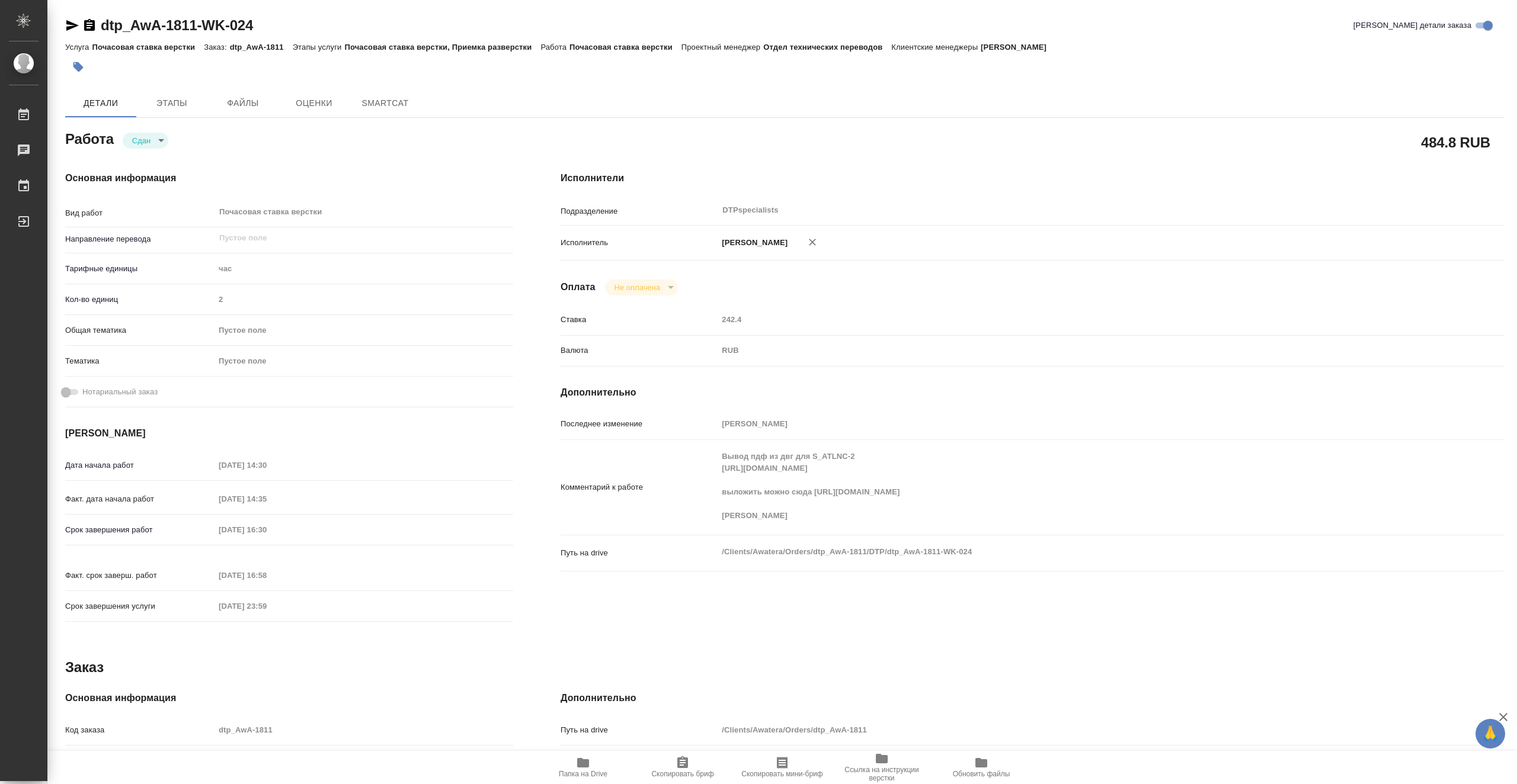
type textarea "x"
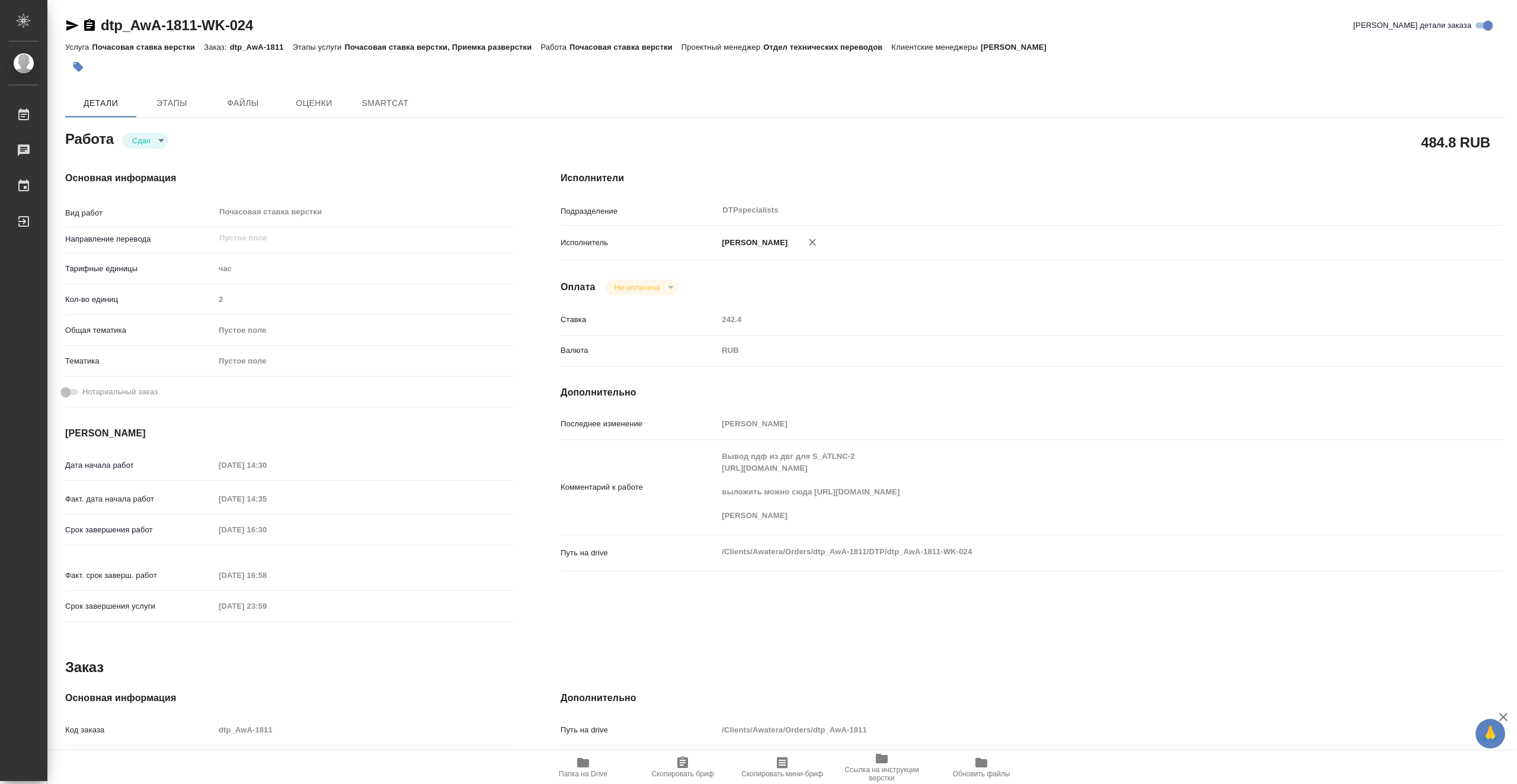
type textarea "x"
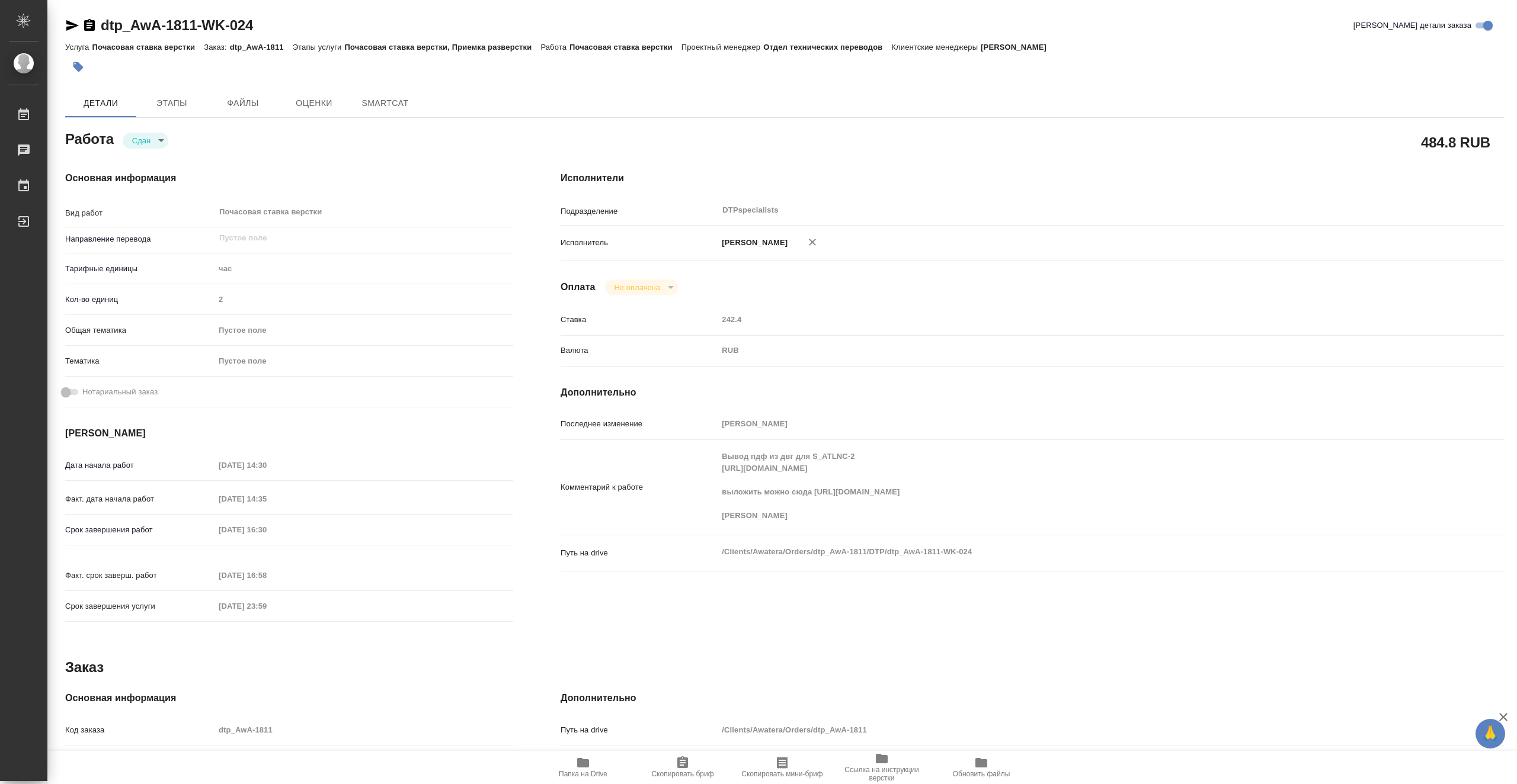
type textarea "x"
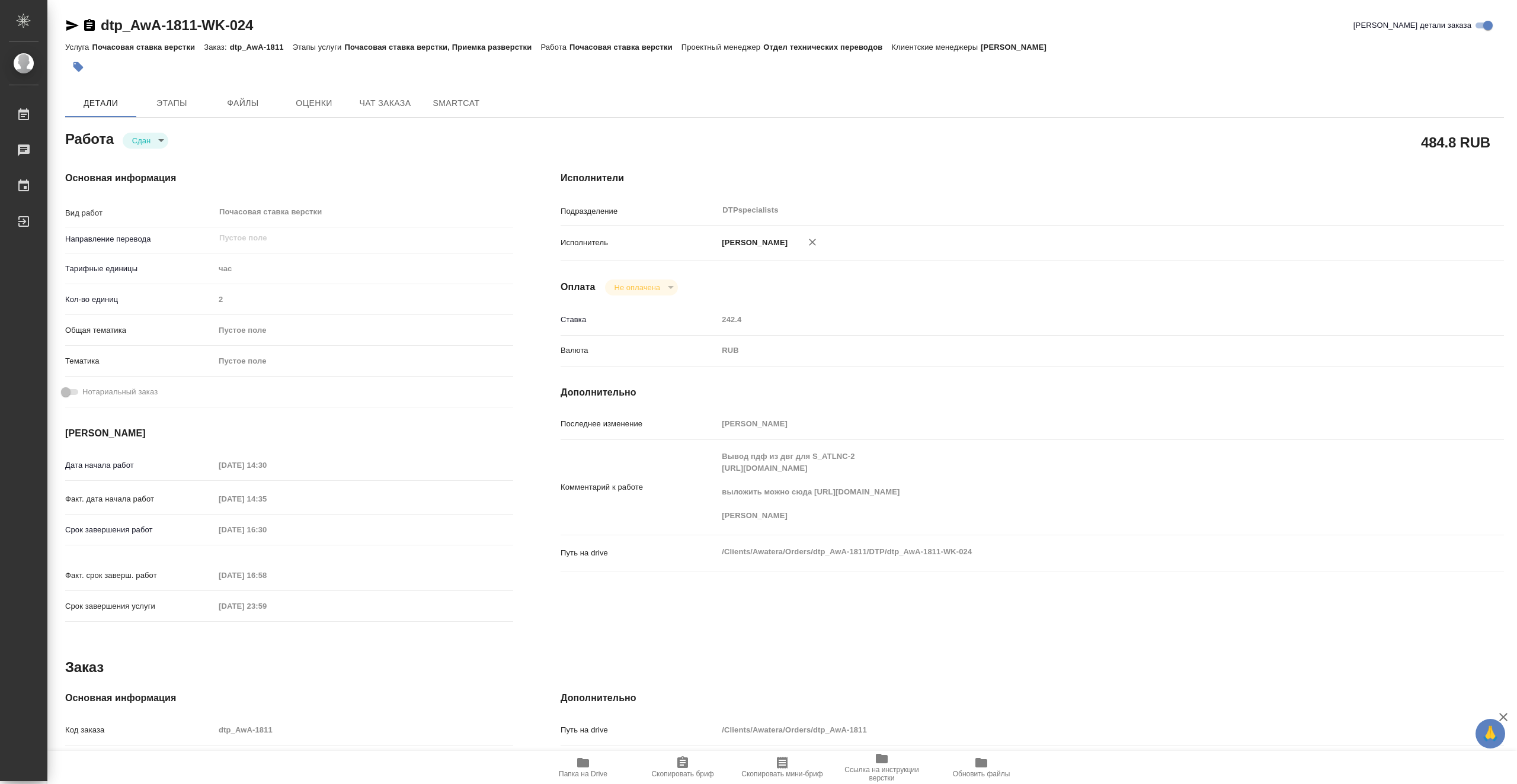
type textarea "x"
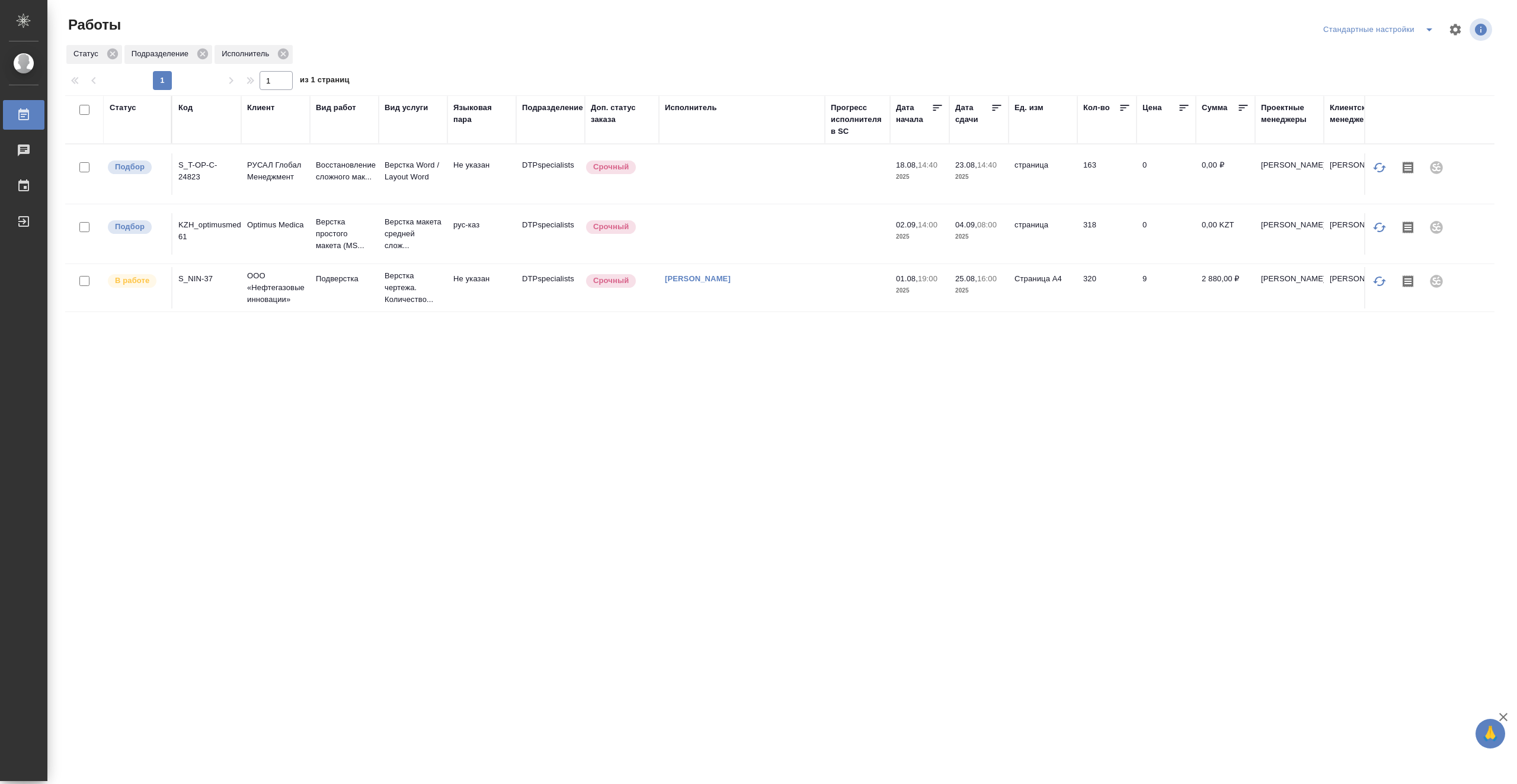
click at [803, 178] on td at bounding box center [742, 174] width 166 height 42
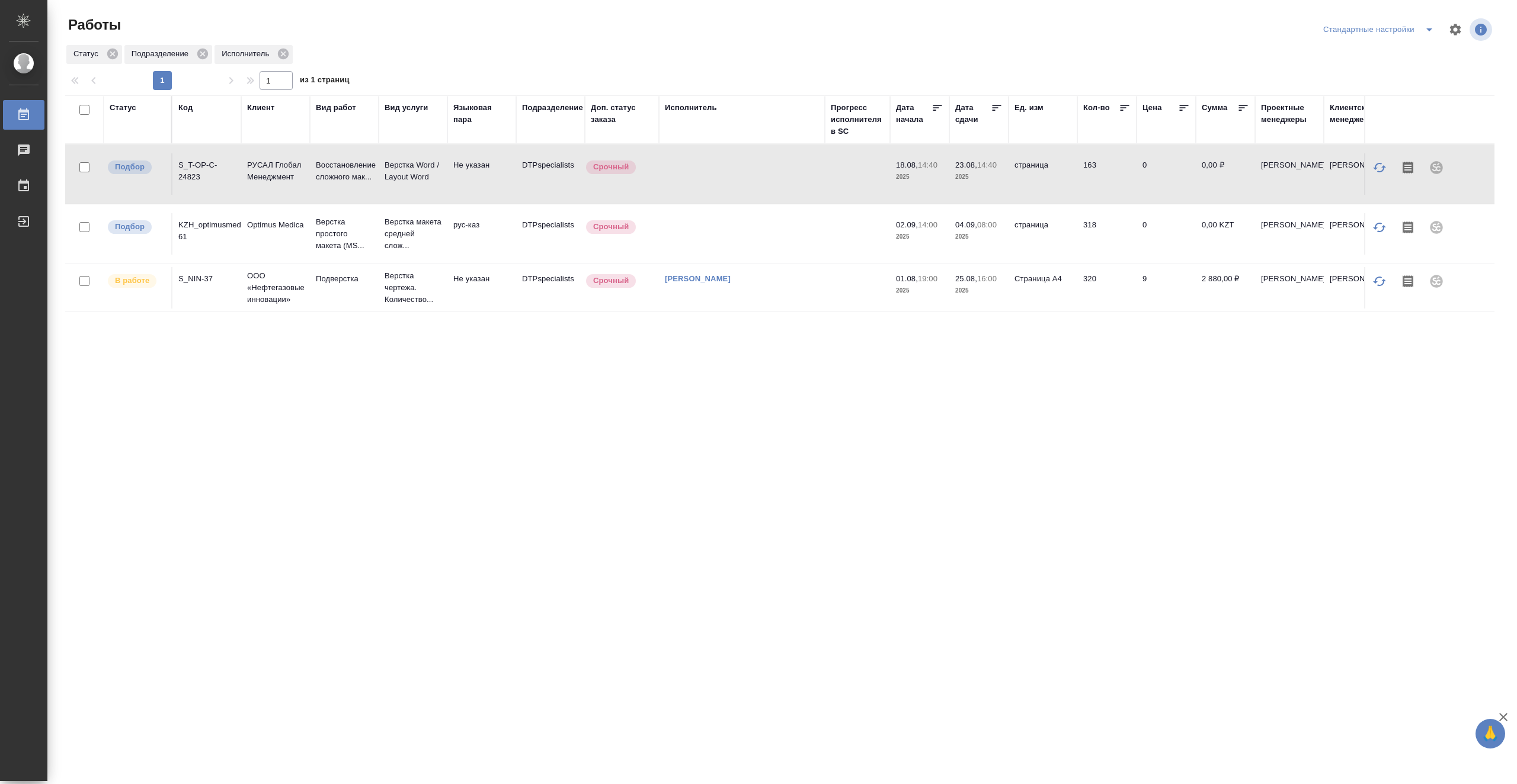
click at [767, 175] on td at bounding box center [742, 174] width 166 height 42
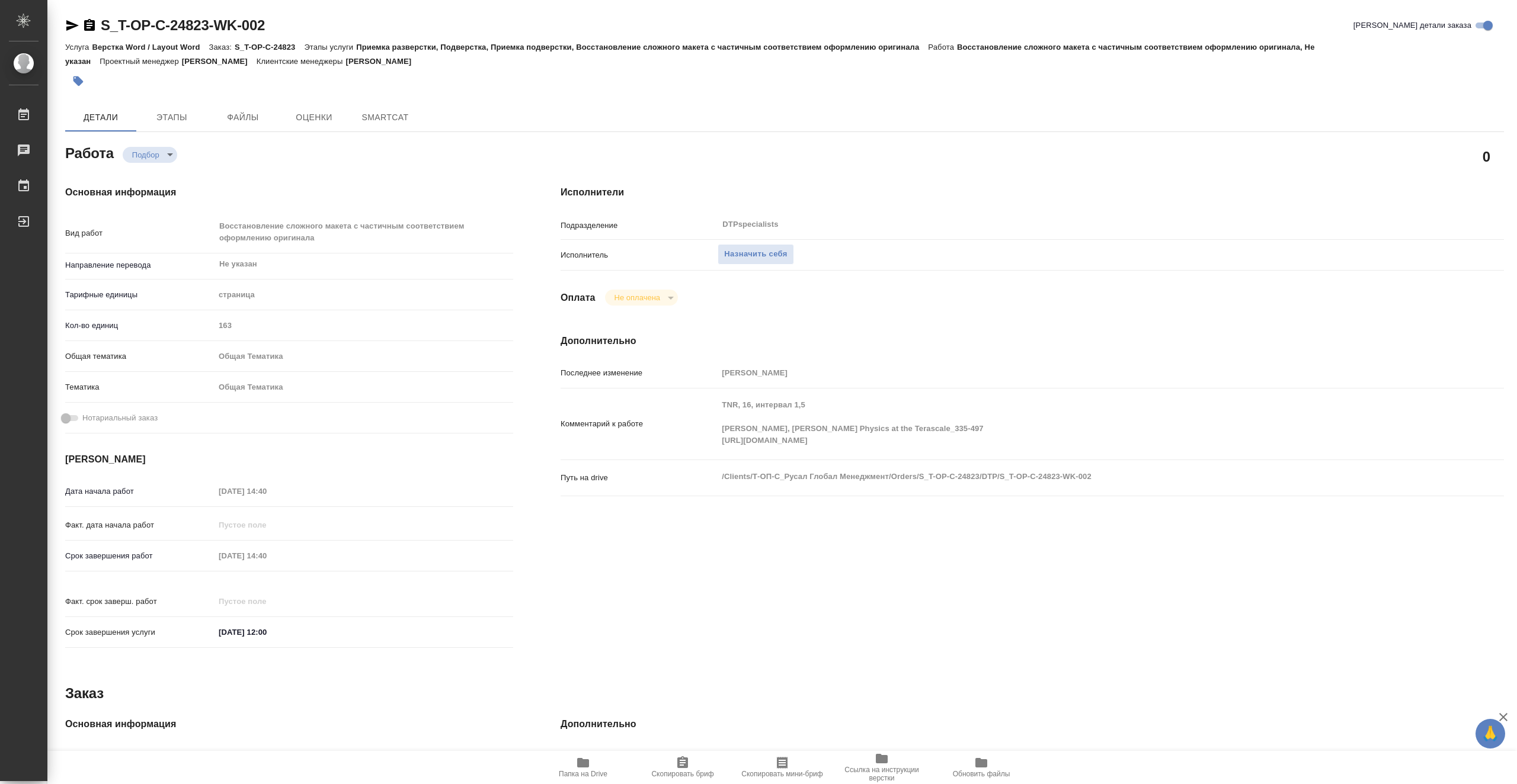
type textarea "x"
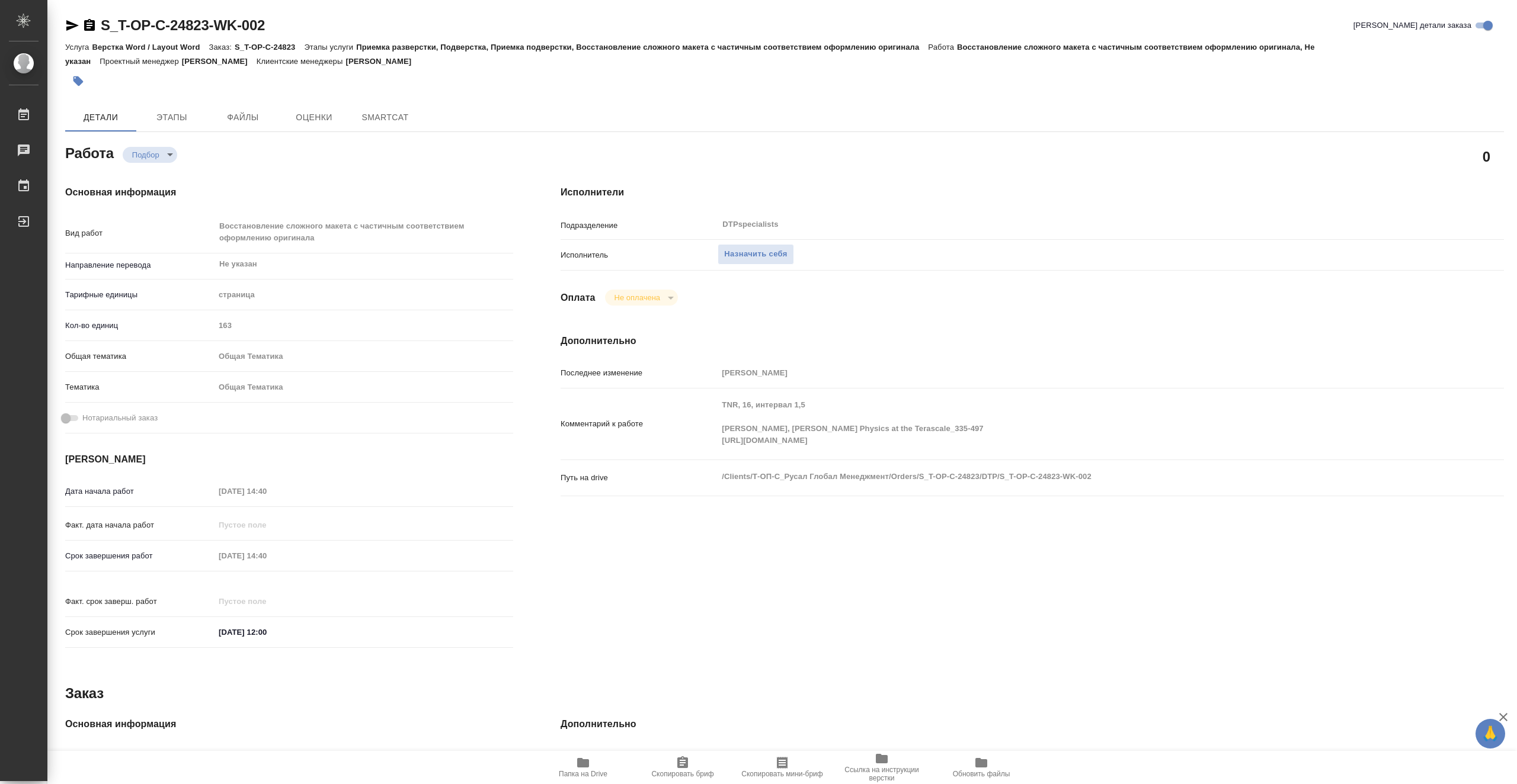
type textarea "x"
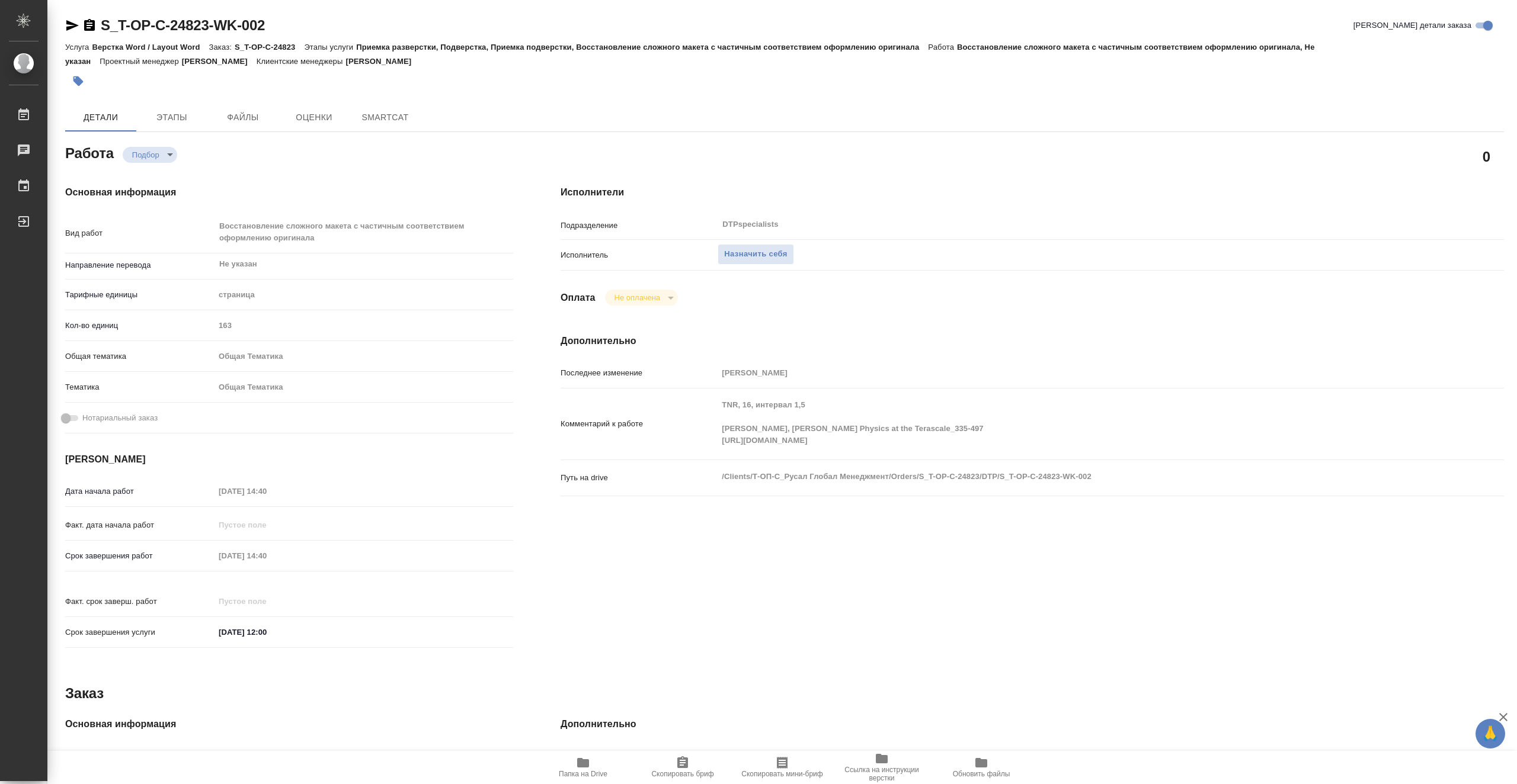
type textarea "x"
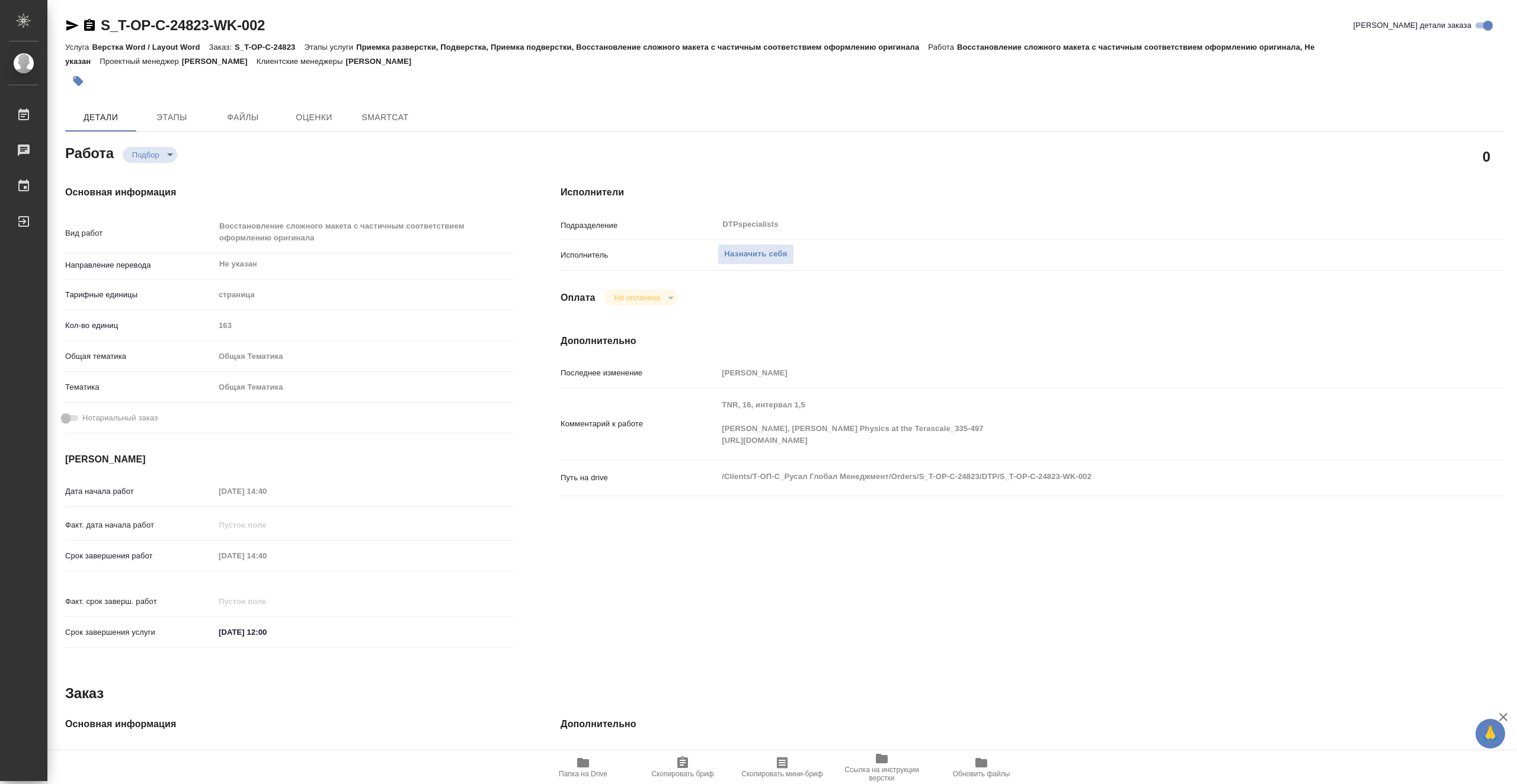
type textarea "x"
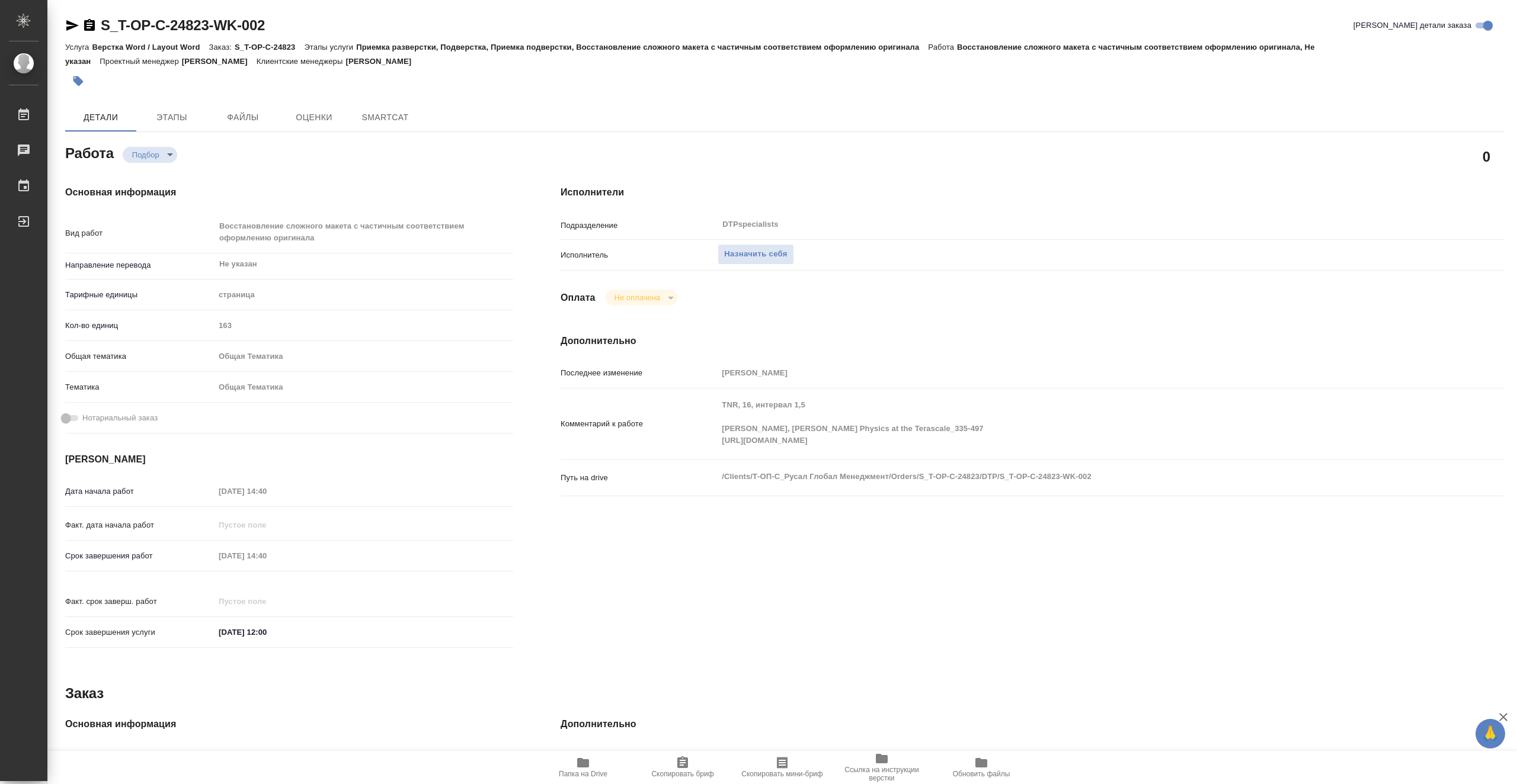
type textarea "x"
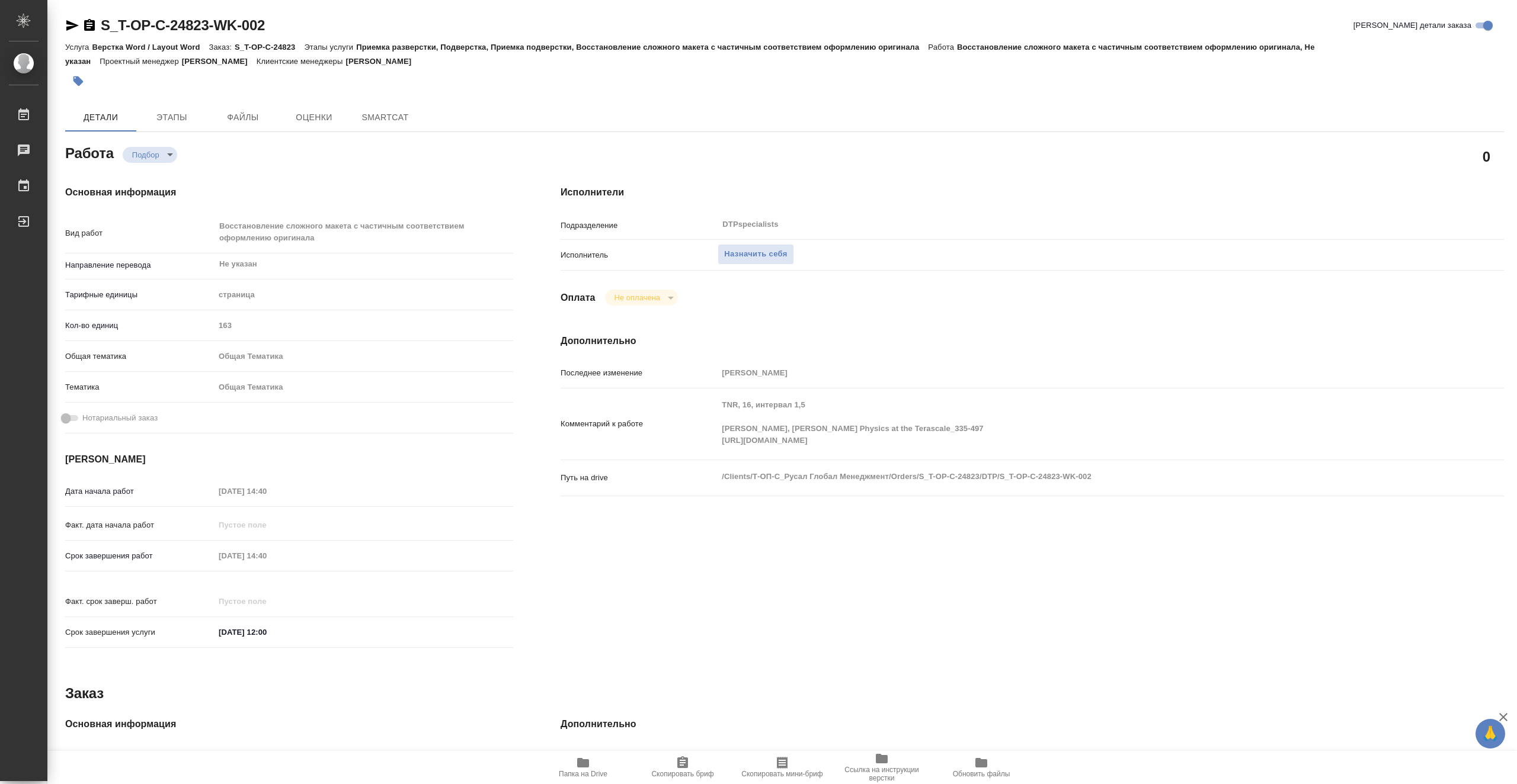
type textarea "x"
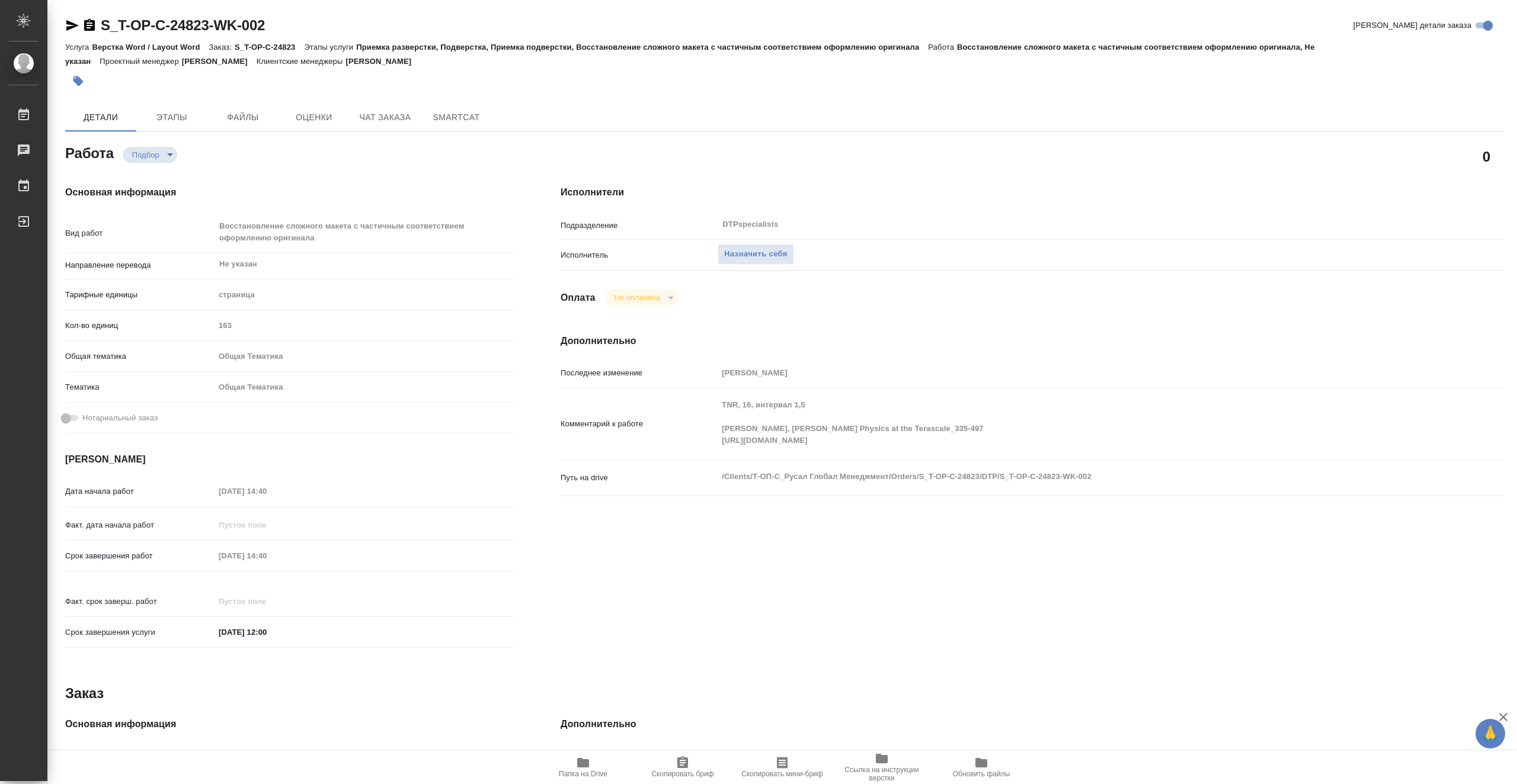
type textarea "x"
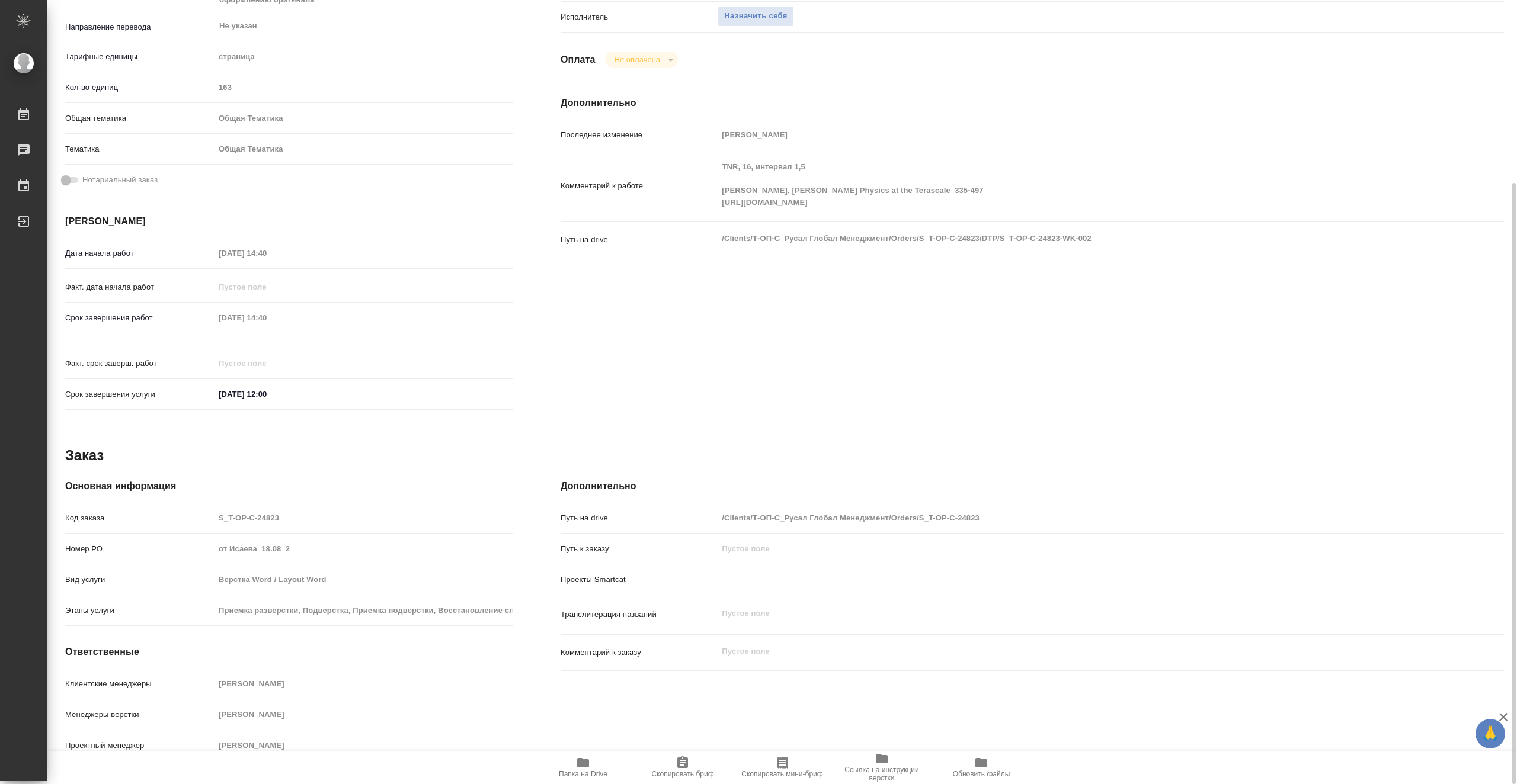
type textarea "x"
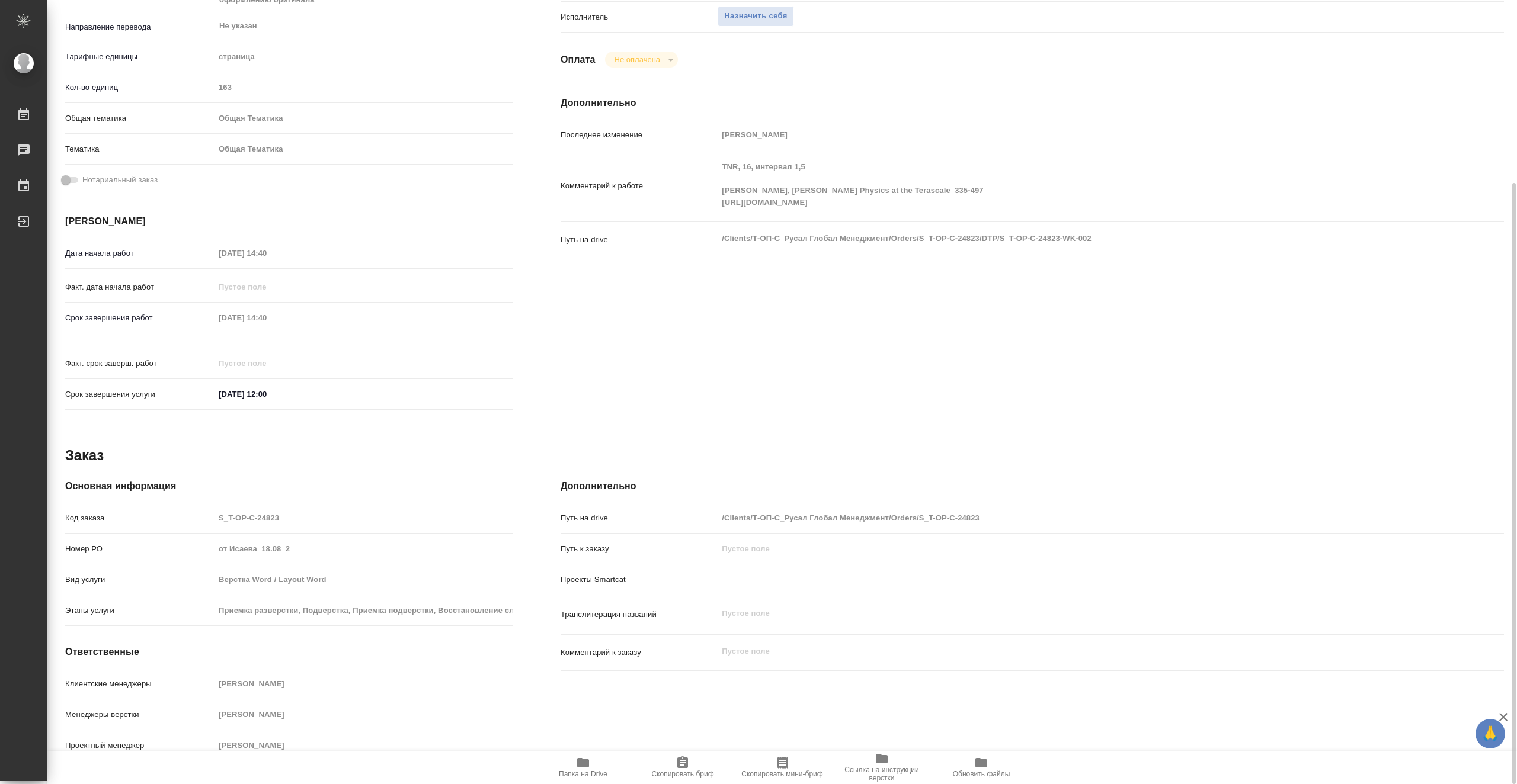
scroll to position [60, 0]
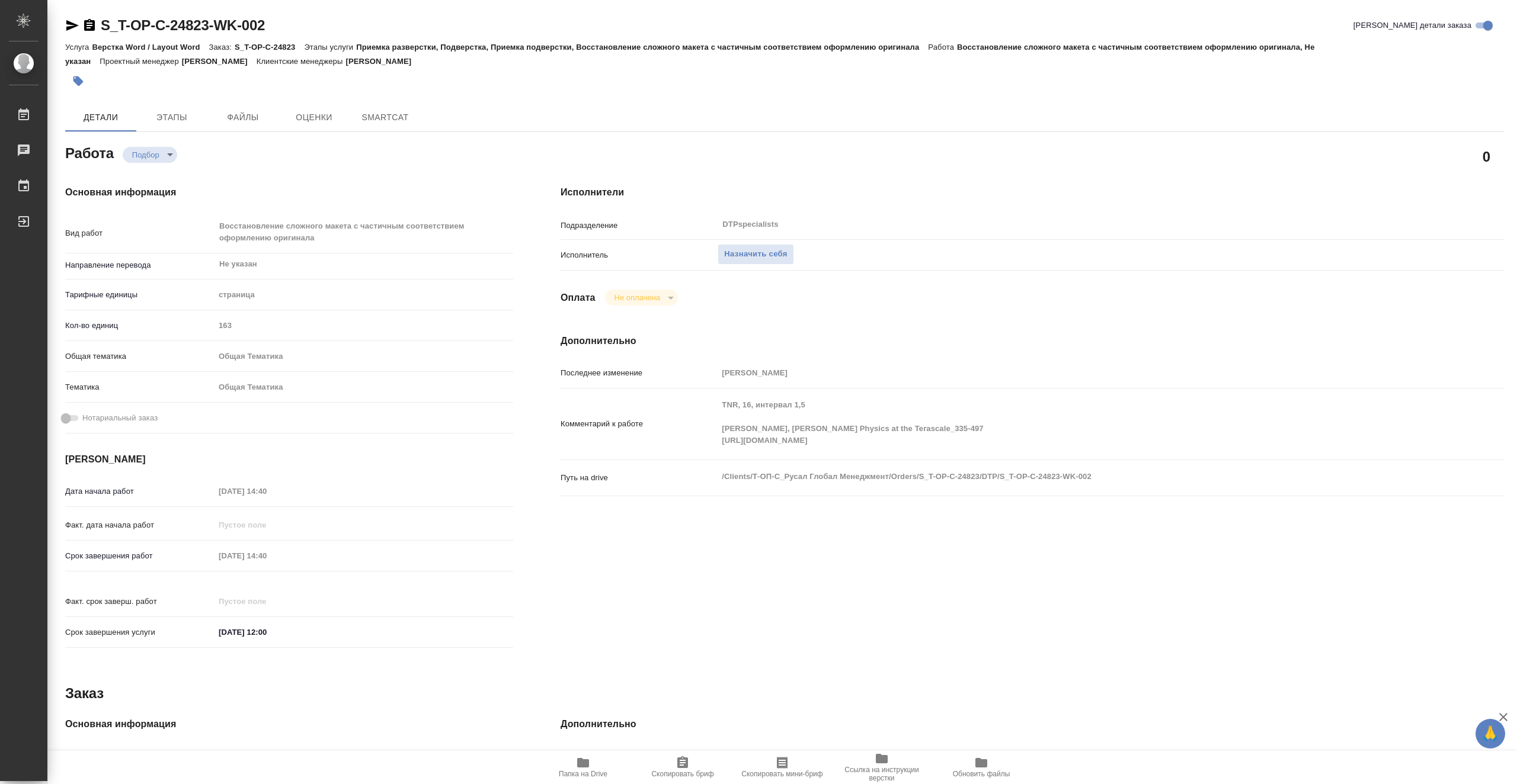
type textarea "x"
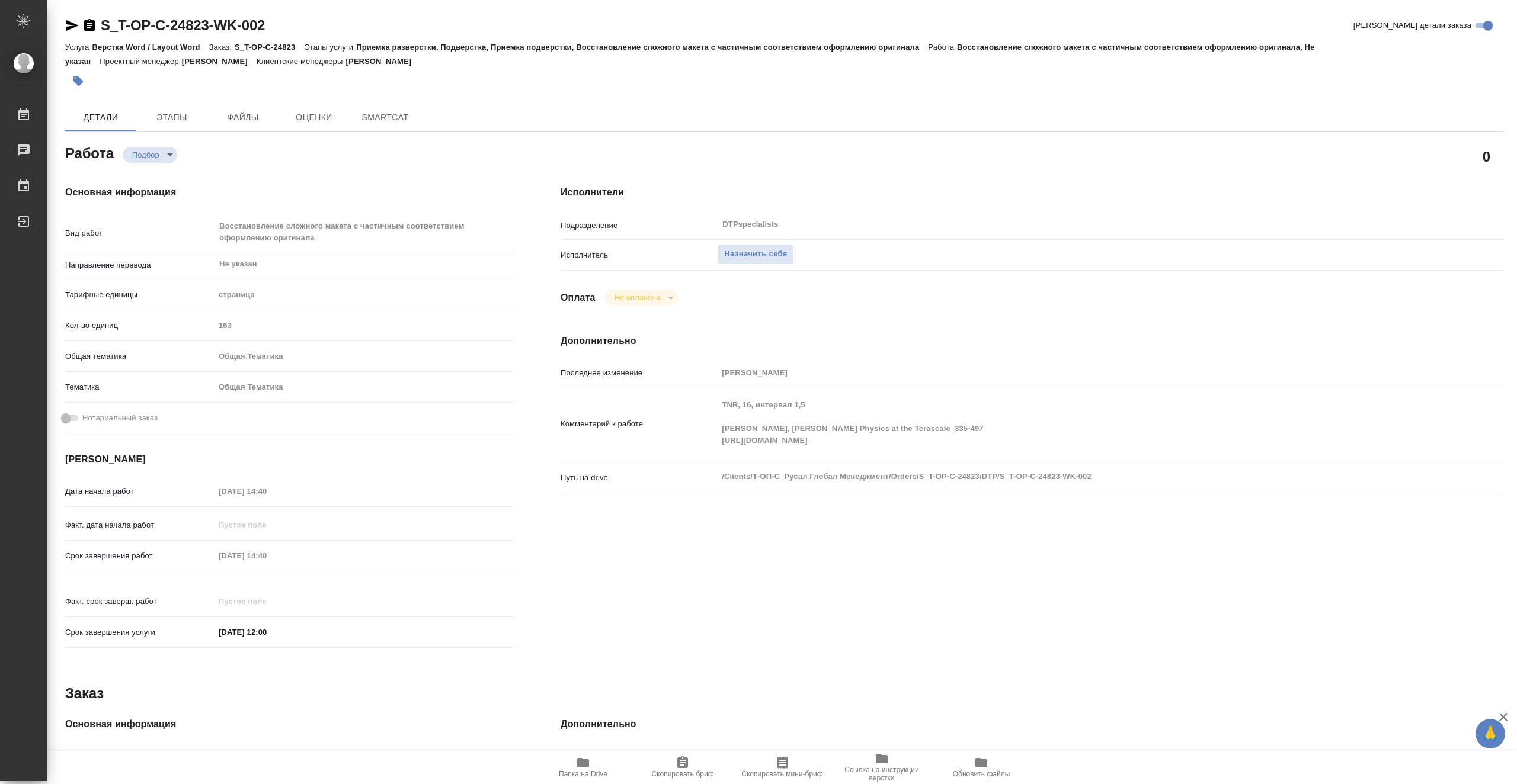
type textarea "x"
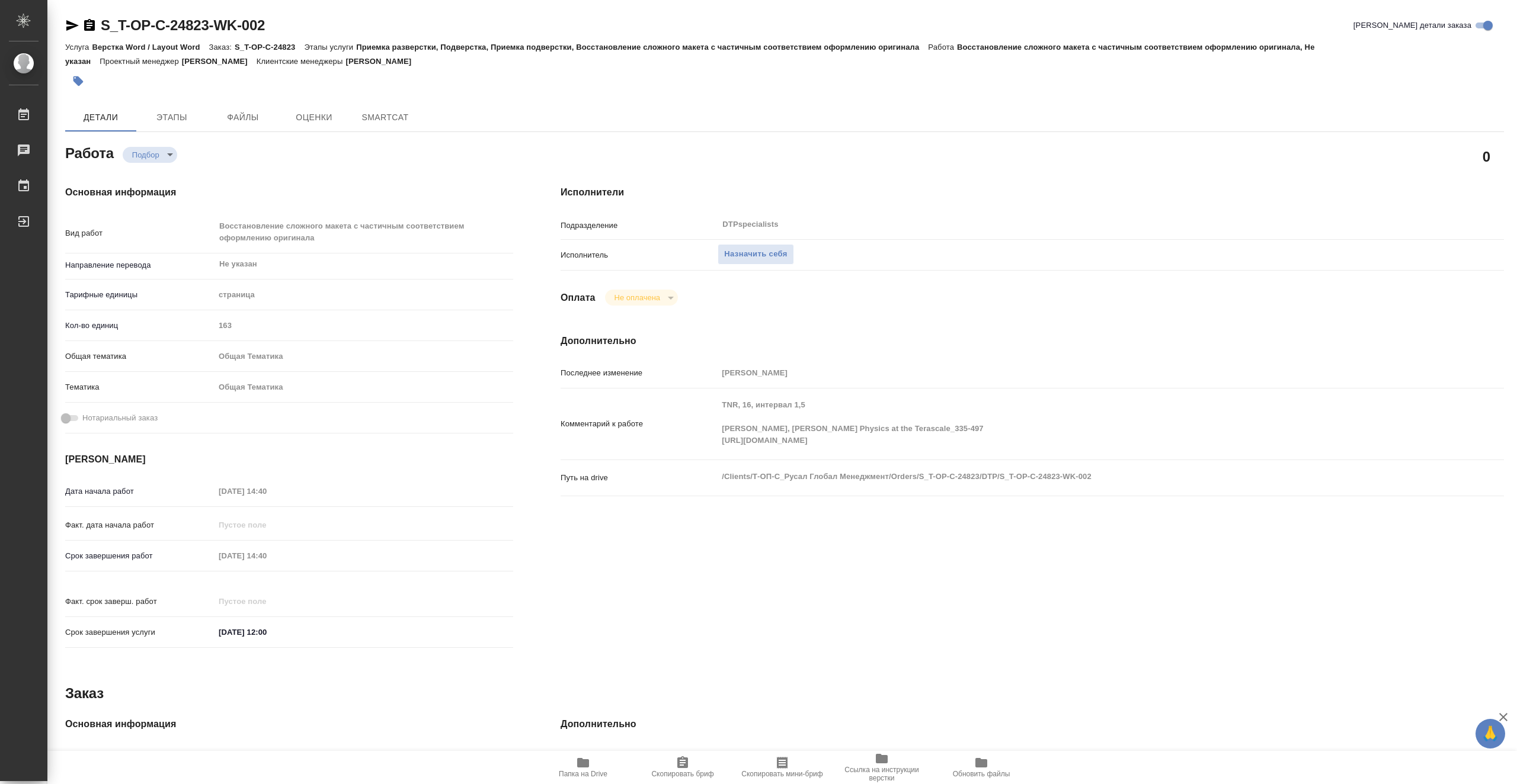
type textarea "x"
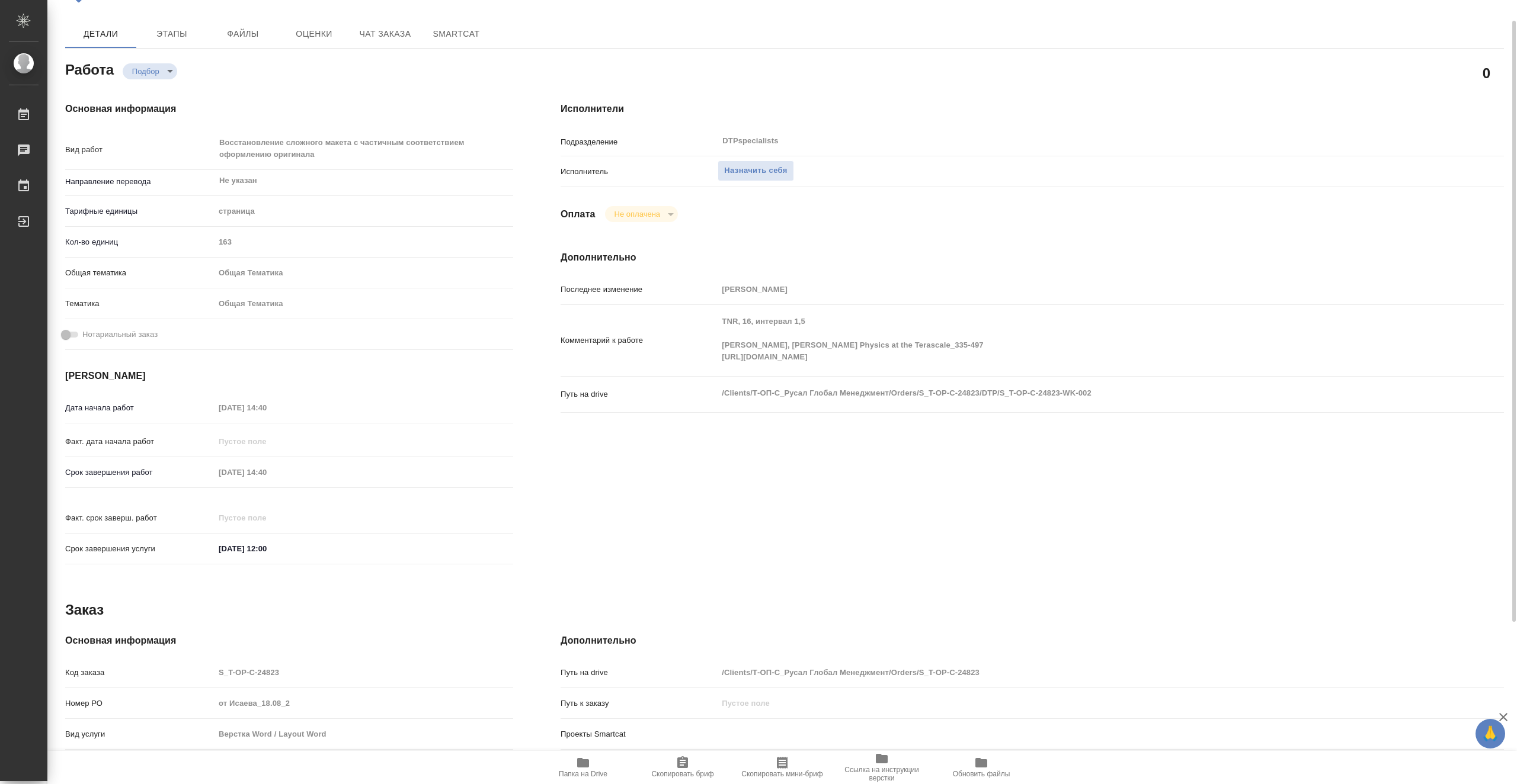
type textarea "x"
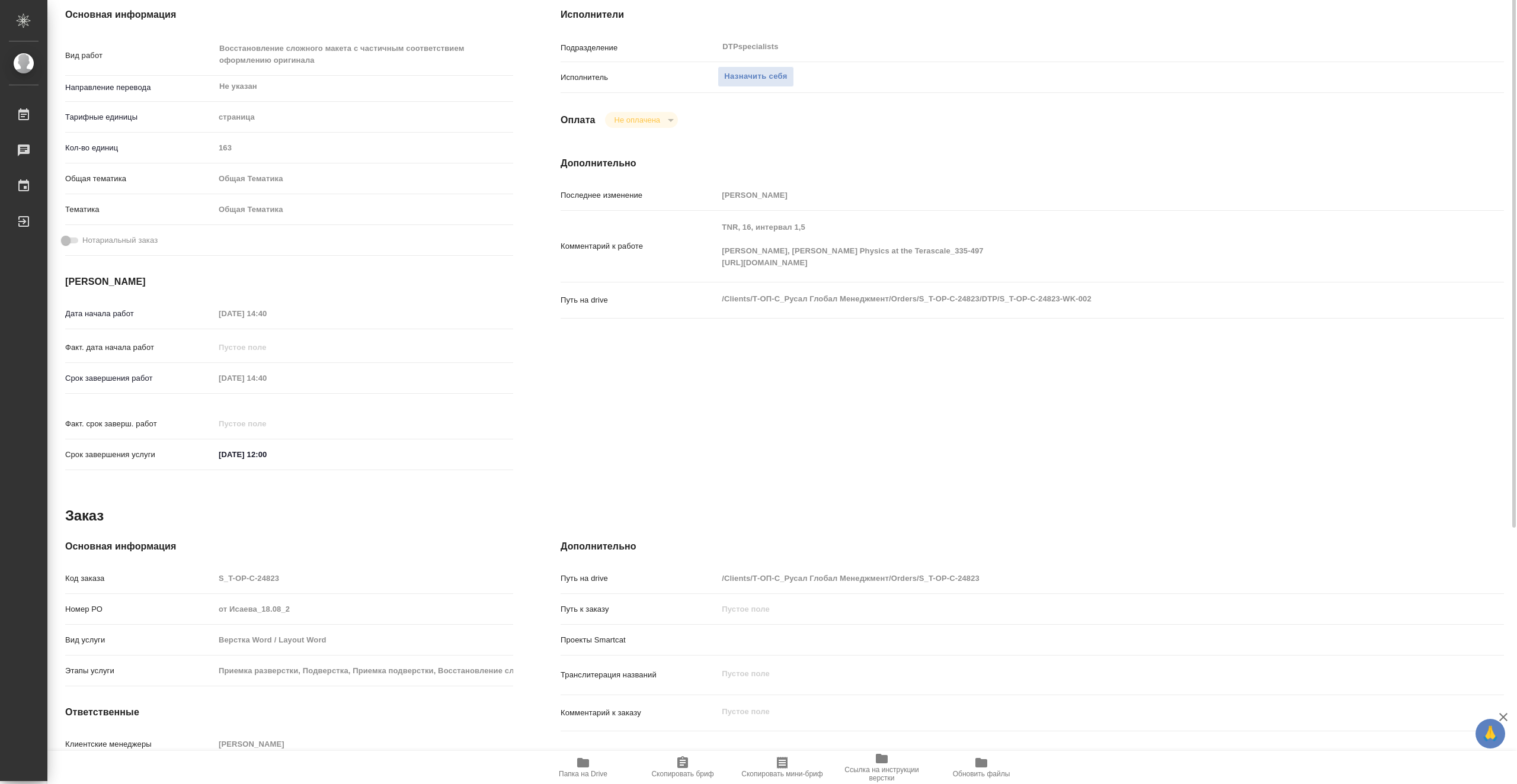
scroll to position [238, 0]
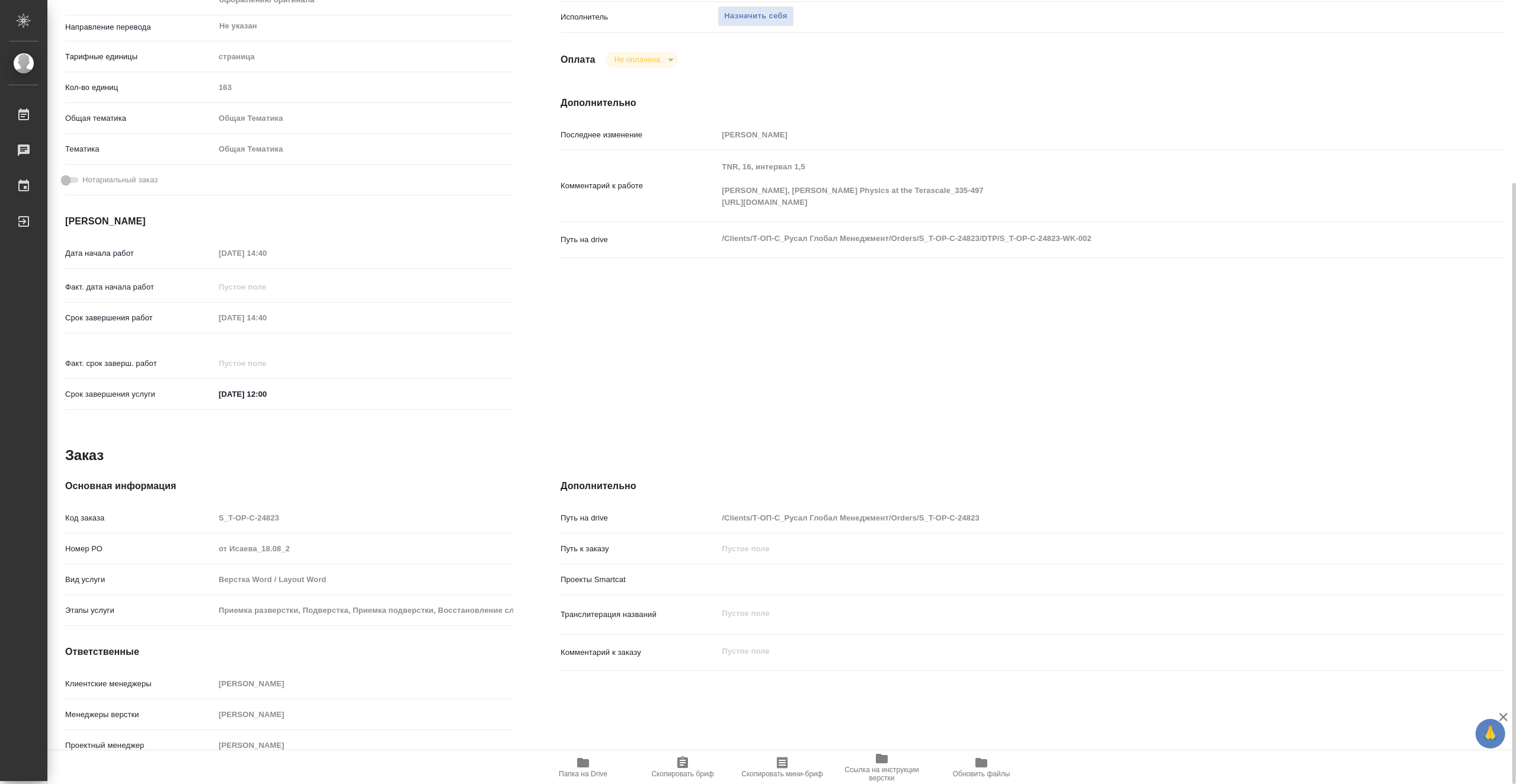
type textarea "x"
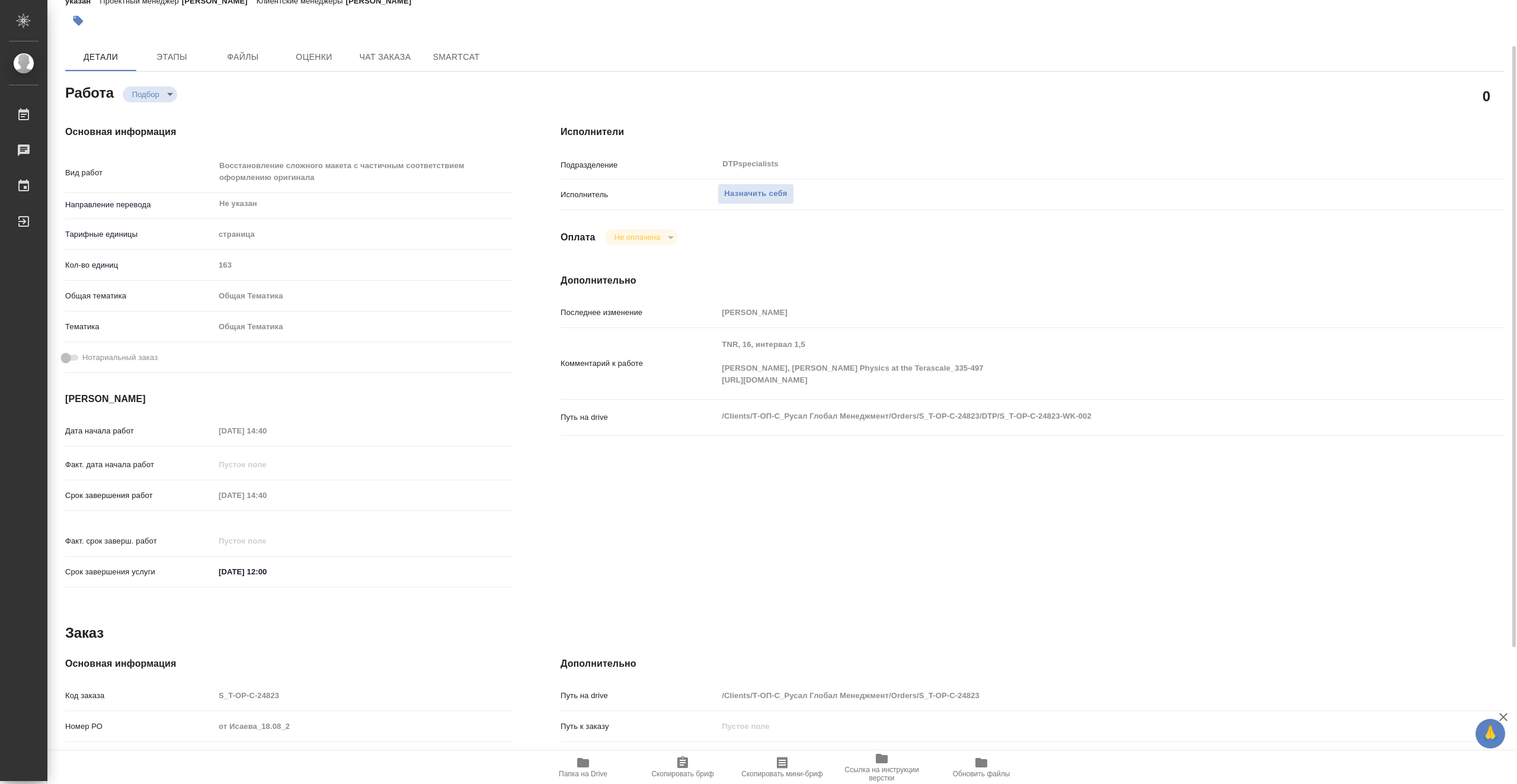
scroll to position [0, 0]
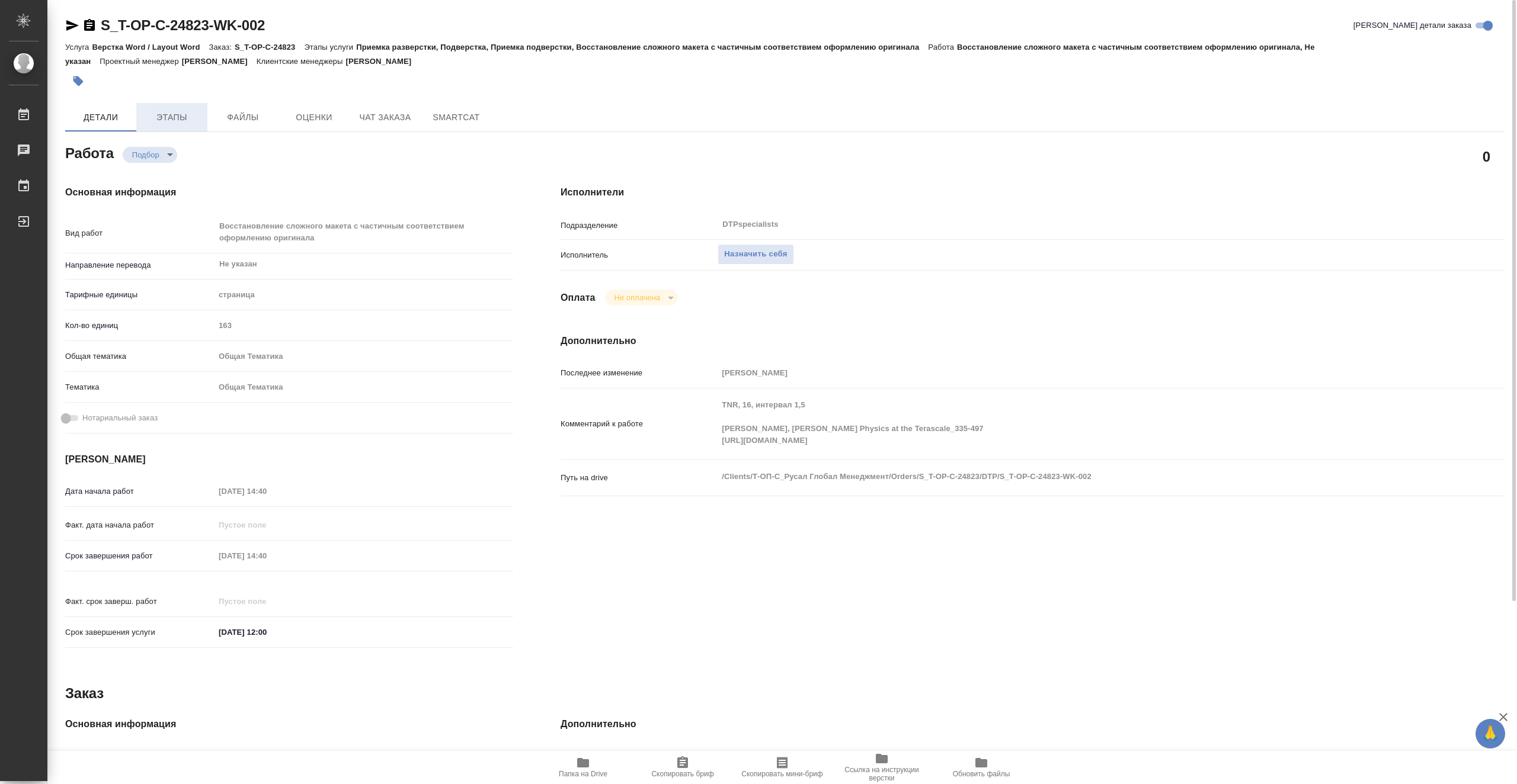
click at [162, 111] on span "Этапы" at bounding box center [171, 118] width 57 height 15
